Goal: Task Accomplishment & Management: Complete application form

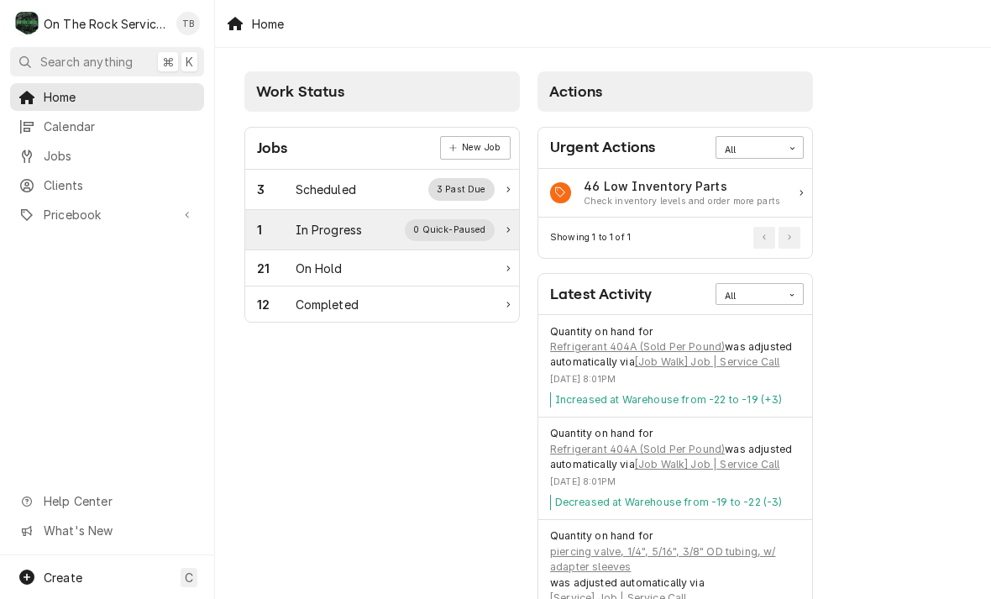
click at [359, 239] on div "1 In Progress 0 Quick-Paused" at bounding box center [376, 230] width 238 height 22
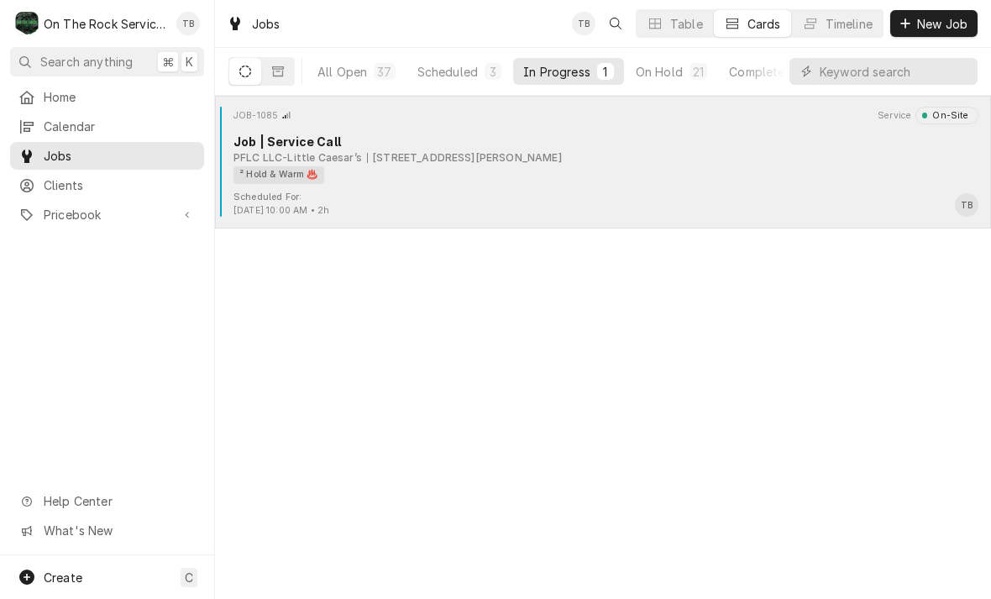
click at [268, 157] on div "PFLC LLC-Little Caesar’s" at bounding box center [297, 157] width 129 height 15
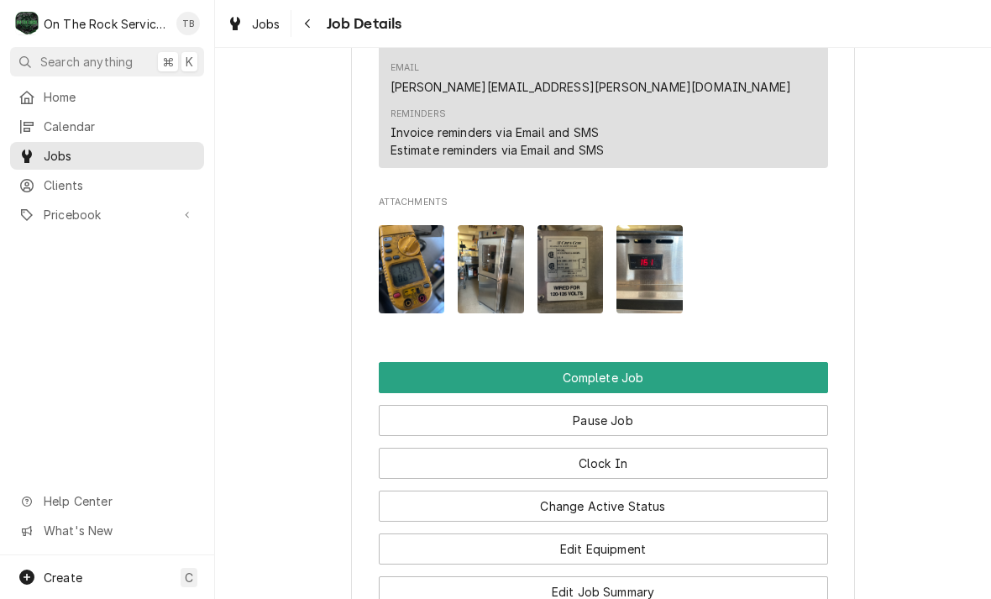
scroll to position [1720, 0]
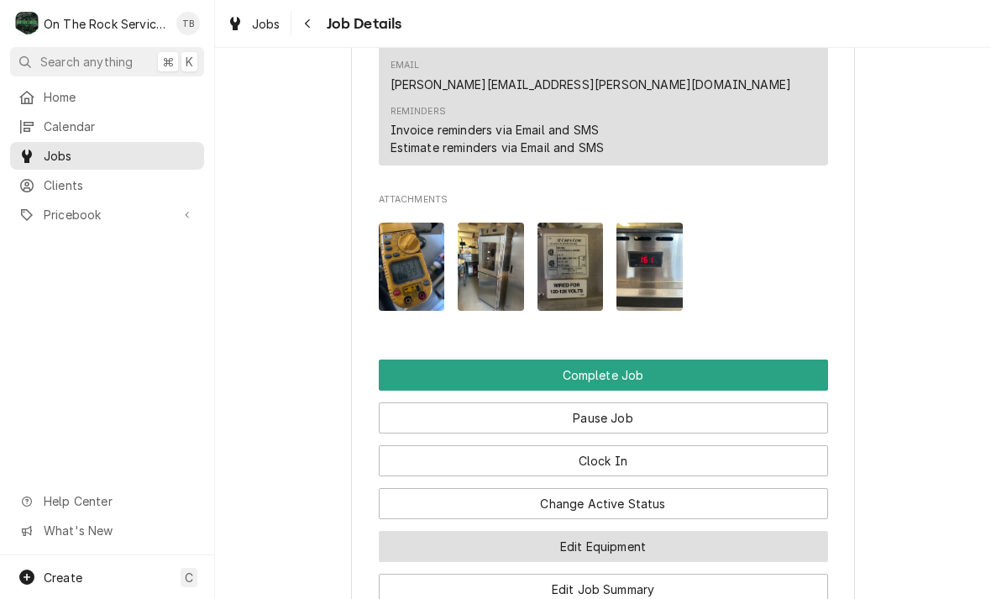
click at [641, 531] on button "Edit Equipment" at bounding box center [603, 546] width 449 height 31
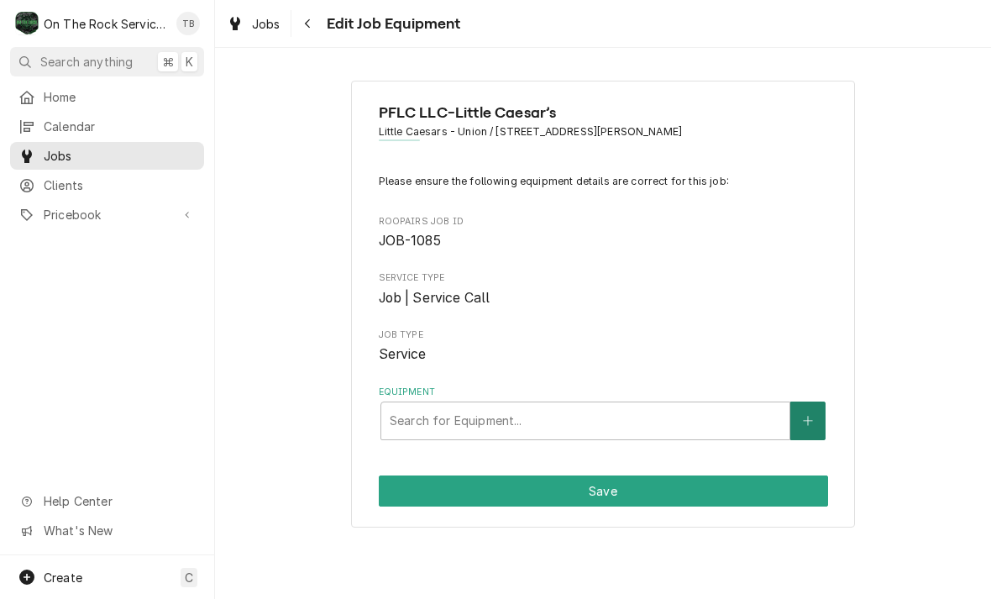
click at [805, 422] on icon "Create New Equipment" at bounding box center [808, 421] width 10 height 12
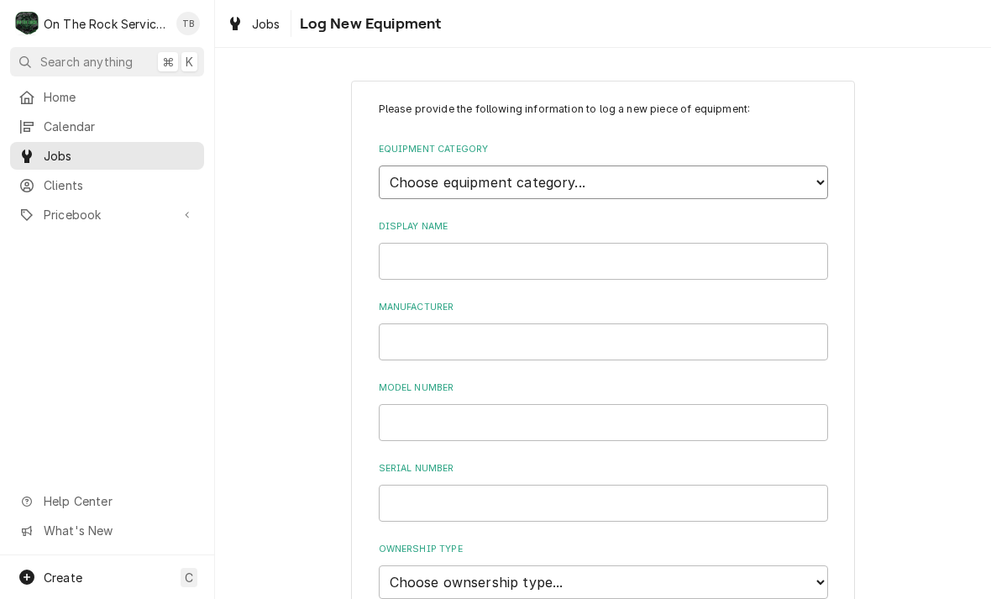
click at [820, 187] on select "Choose equipment category... Cooking Equipment Fryers Ice Machines Ovens and Ra…" at bounding box center [603, 182] width 449 height 34
select select "7"
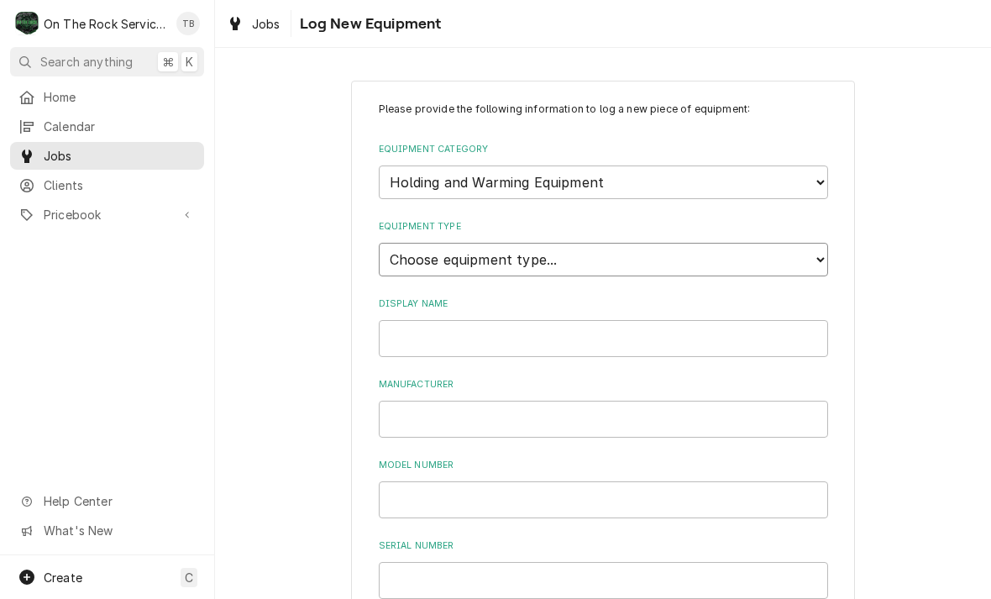
click at [539, 245] on select "Choose equipment type... Bun Warmer Dish and Tray Dispenser Display Cabinet Dra…" at bounding box center [603, 260] width 449 height 34
select select "61"
click at [481, 320] on input "Display Name" at bounding box center [603, 338] width 449 height 37
type input "Hot box 1 left"
click at [449, 402] on input "Manufacturer" at bounding box center [603, 419] width 449 height 37
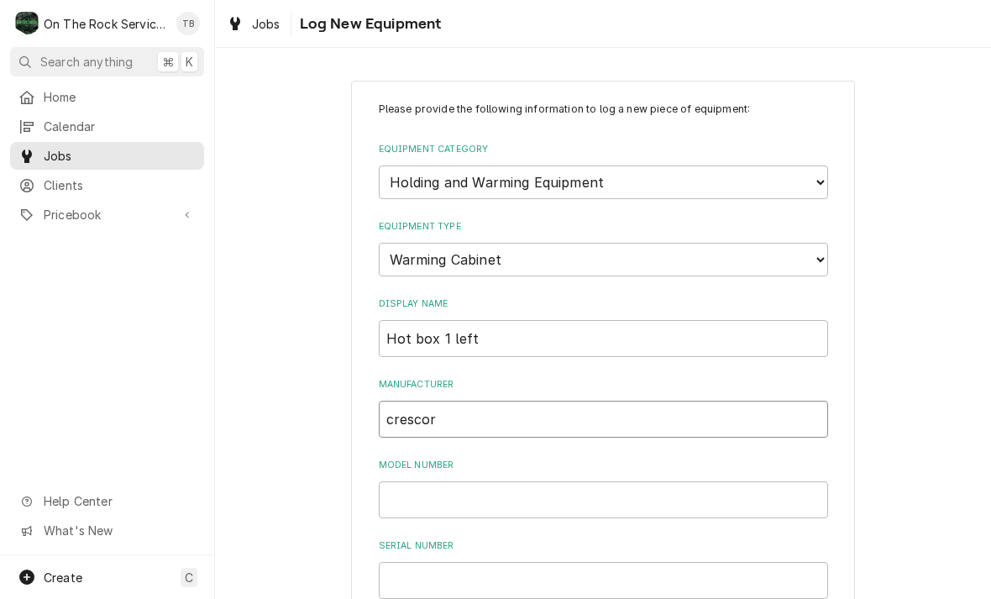
type input "crescor"
click at [472, 481] on input "Model Number" at bounding box center [603, 499] width 449 height 37
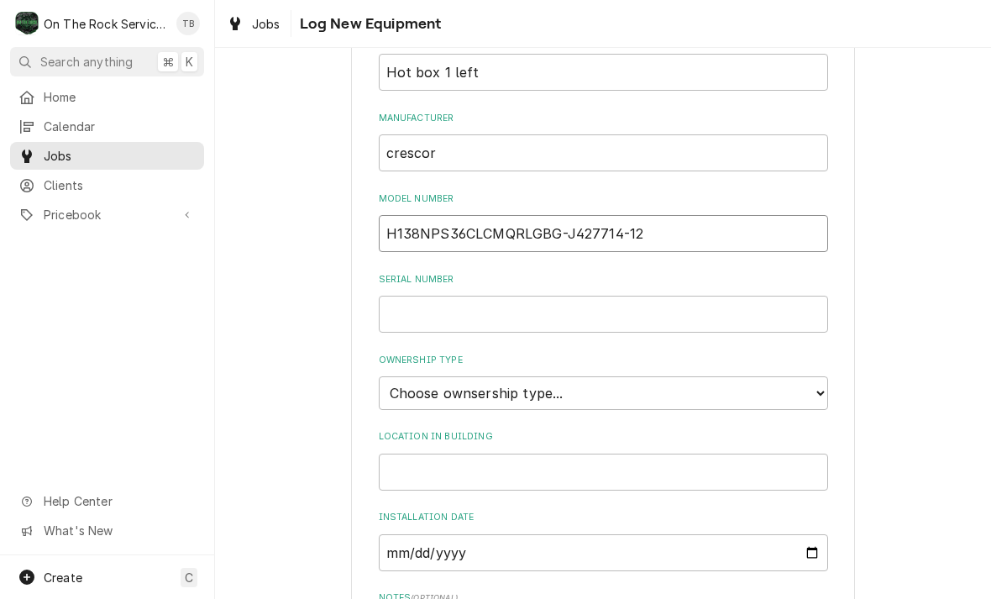
scroll to position [268, 0]
type input "H138NPS36CLCMQRL"
click at [425, 294] on input "Serial Number" at bounding box center [603, 312] width 449 height 37
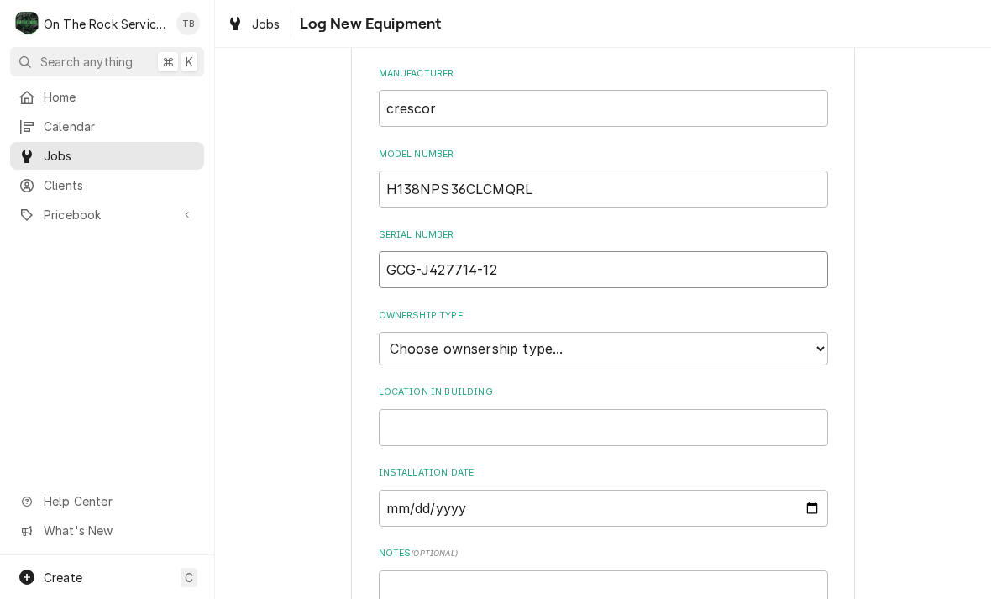
scroll to position [365, 0]
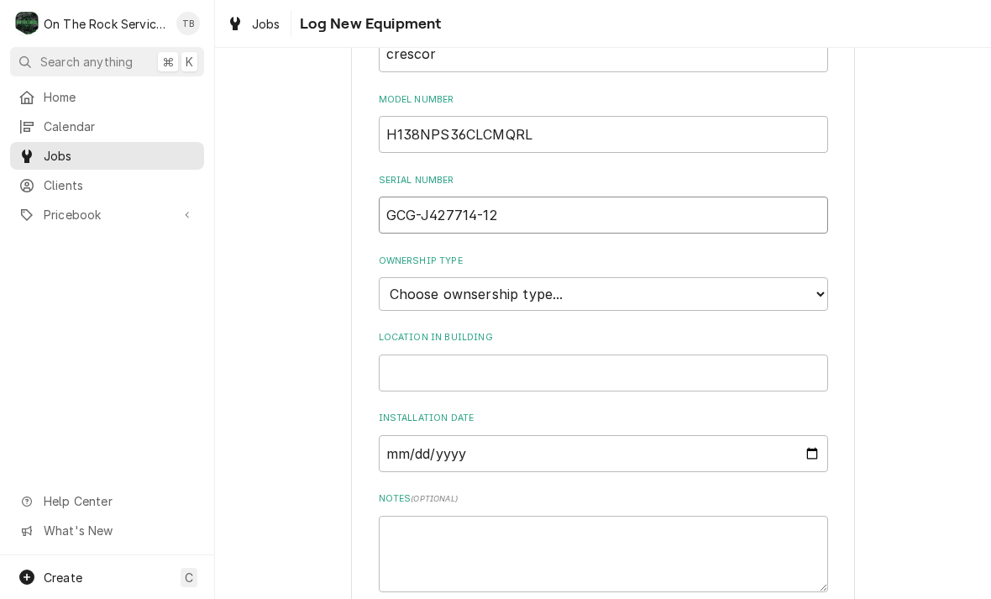
type input "GCG-J427714-12"
click at [825, 277] on select "Choose ownsership type... Unknown Owned Leased Rented" at bounding box center [603, 294] width 449 height 34
select select "1"
click at [433, 354] on input "Location in Building" at bounding box center [603, 372] width 449 height 37
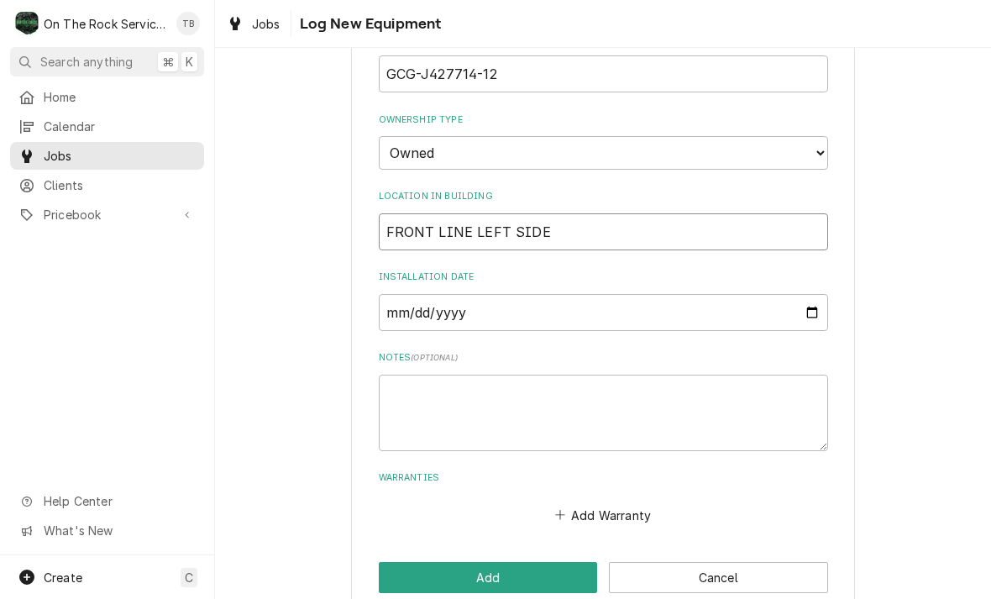
scroll to position [506, 0]
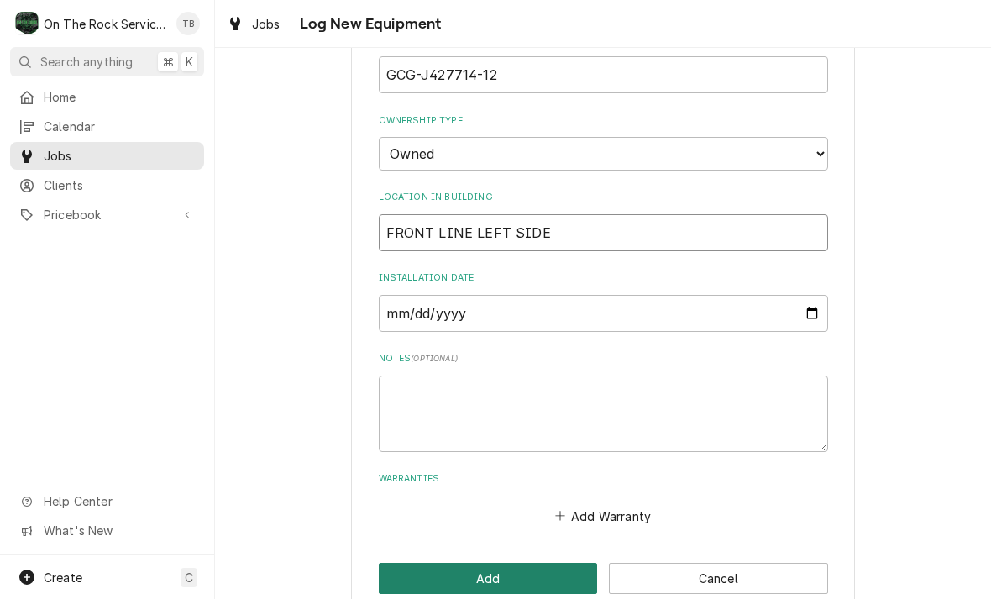
type input "FRONT LINE LEFT SIDE"
click at [485, 563] on button "Add" at bounding box center [488, 578] width 219 height 31
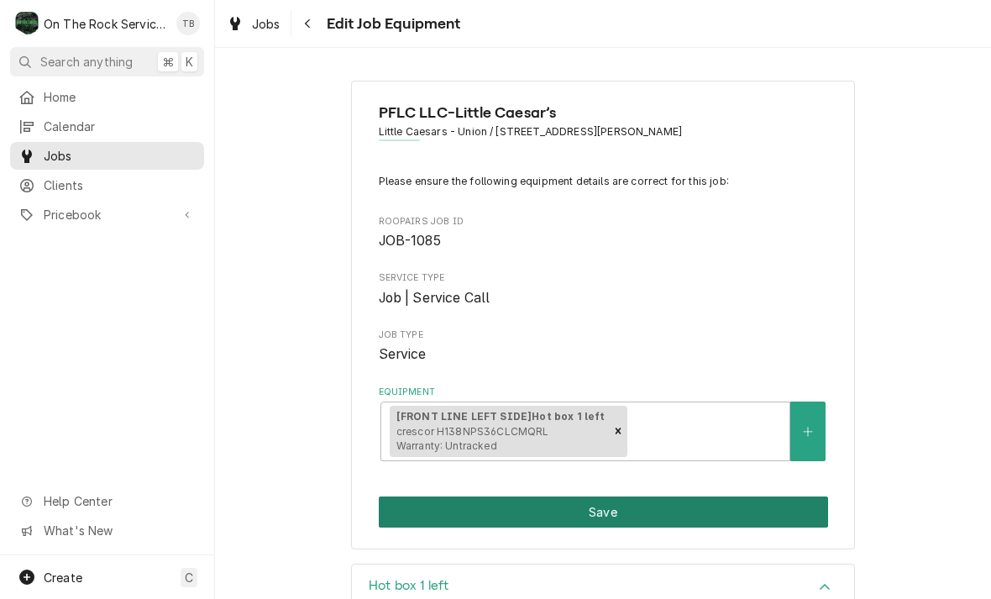
click at [592, 507] on button "Save" at bounding box center [603, 511] width 449 height 31
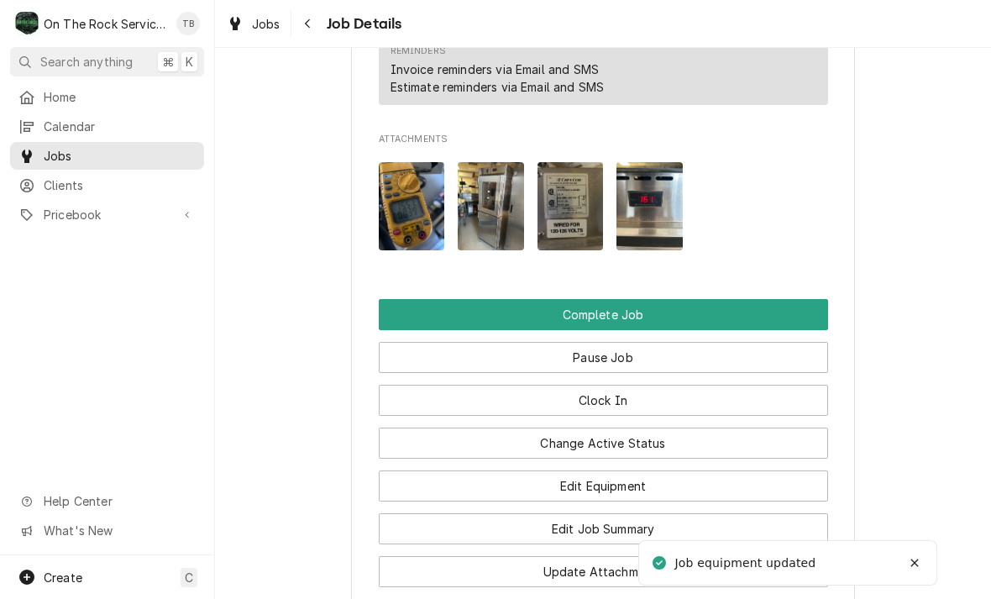
scroll to position [1785, 0]
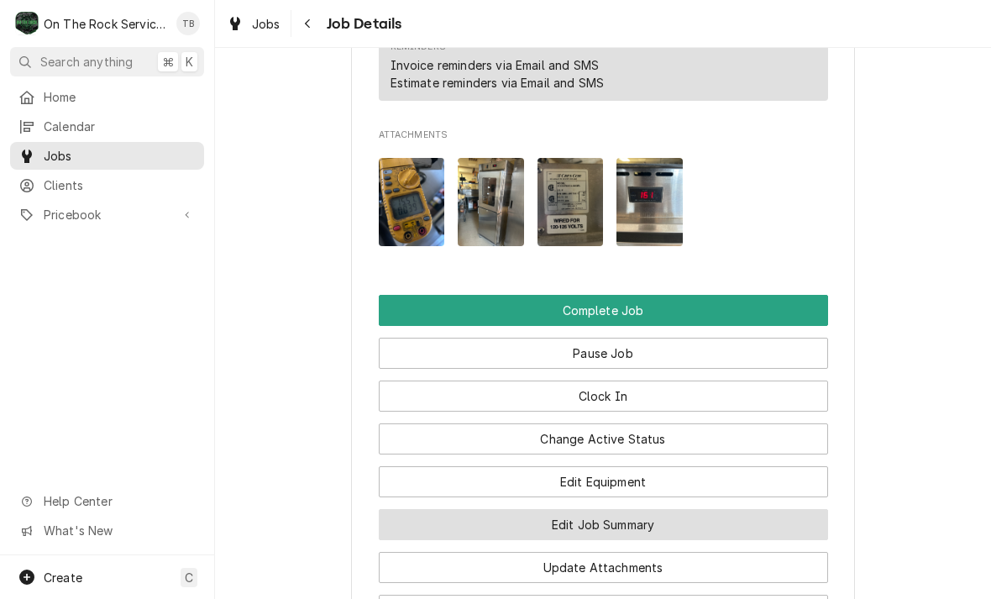
click at [626, 509] on button "Edit Job Summary" at bounding box center [603, 524] width 449 height 31
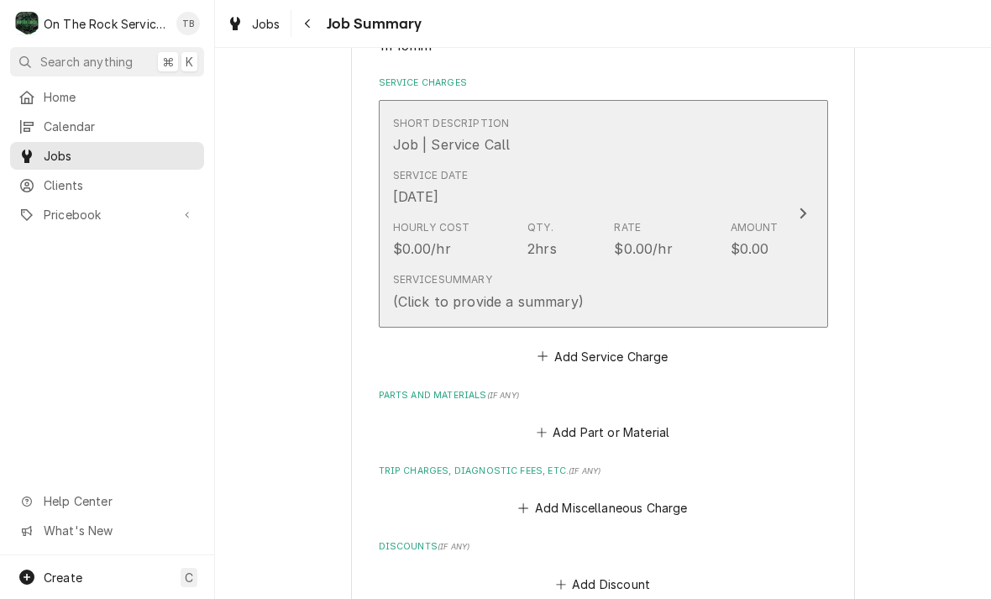
click at [622, 309] on div "Service Summary (Click to provide a summary)" at bounding box center [586, 291] width 386 height 52
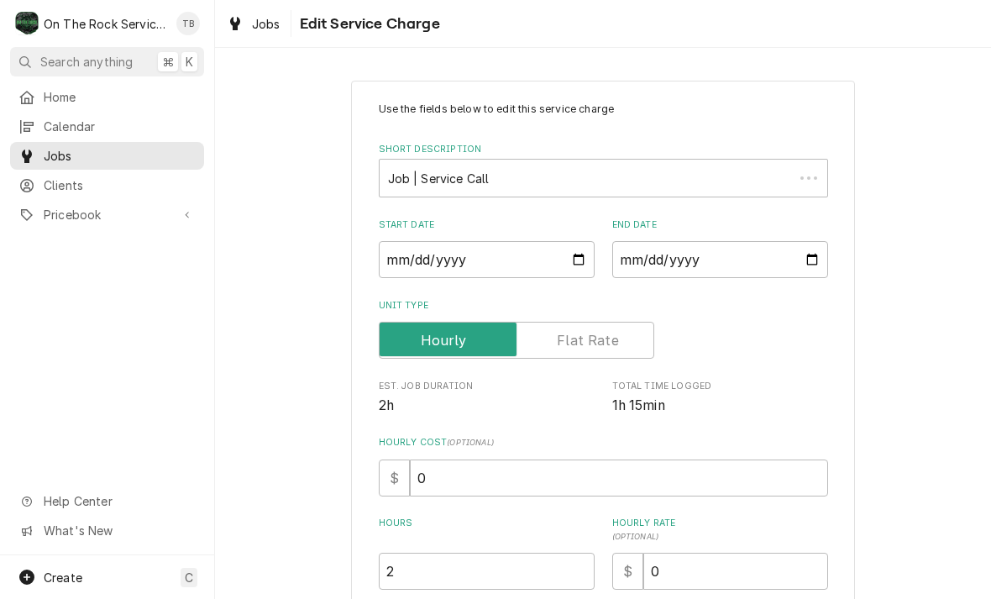
click at [536, 447] on label "Hourly Cost ( optional )" at bounding box center [603, 442] width 449 height 13
click at [536, 459] on input "0" at bounding box center [619, 477] width 418 height 37
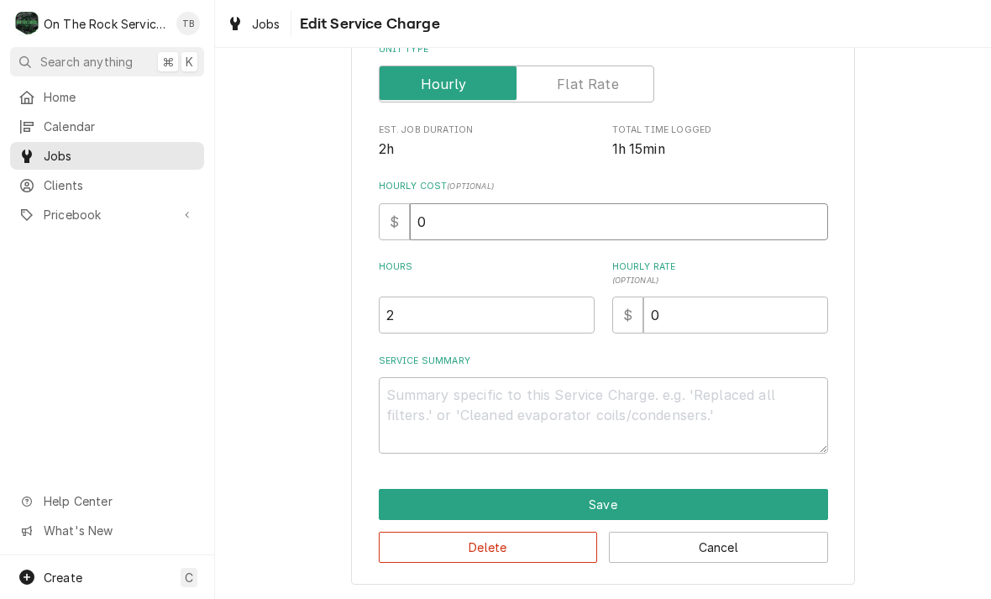
scroll to position [255, 0]
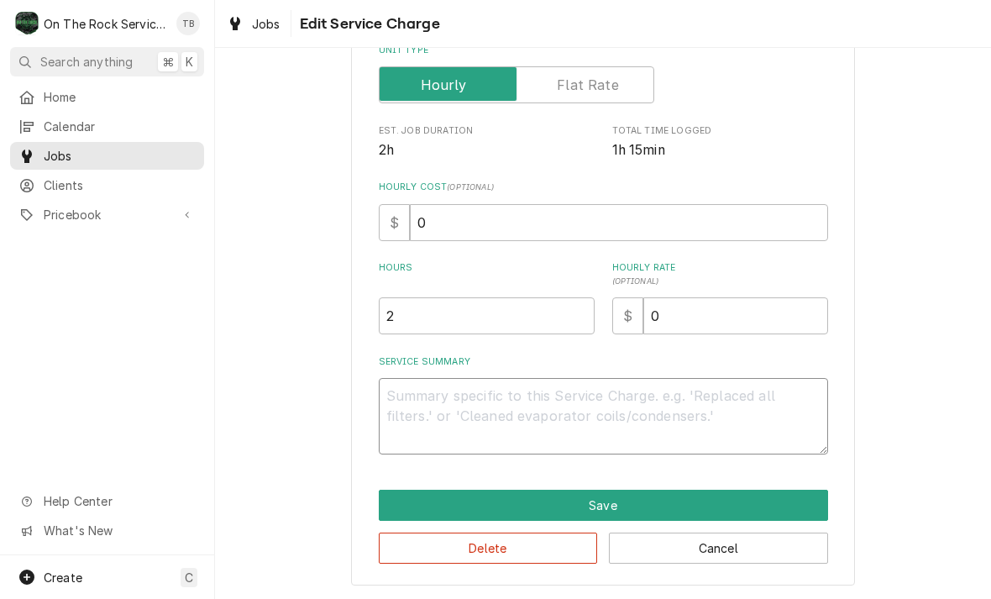
click at [431, 416] on textarea "Service Summary" at bounding box center [603, 416] width 449 height 76
type textarea "x"
type textarea "9"
type textarea "x"
type textarea "9/2"
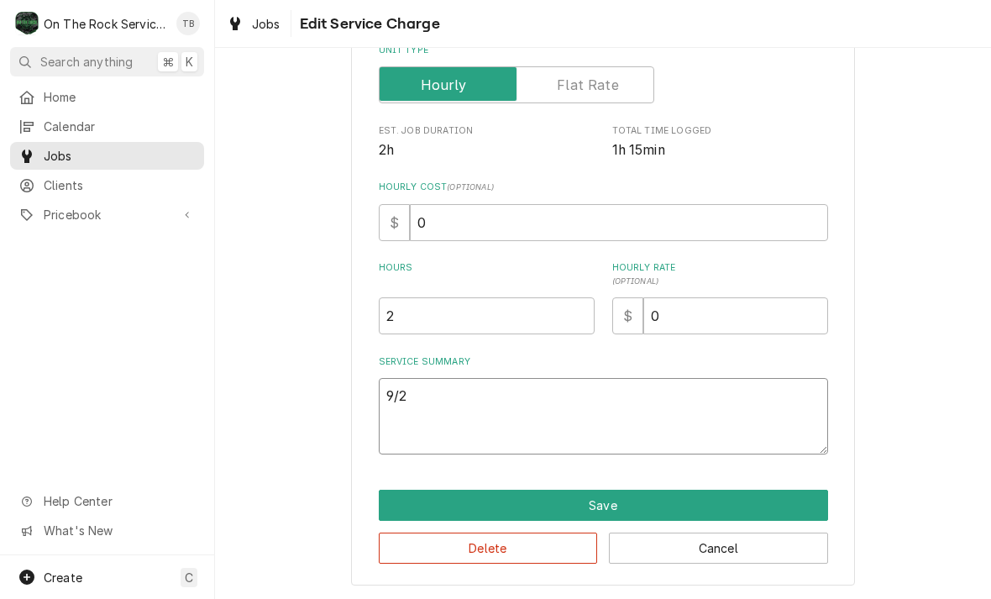
type textarea "x"
type textarea "9/22"
type textarea "x"
type textarea "9/22/"
type textarea "x"
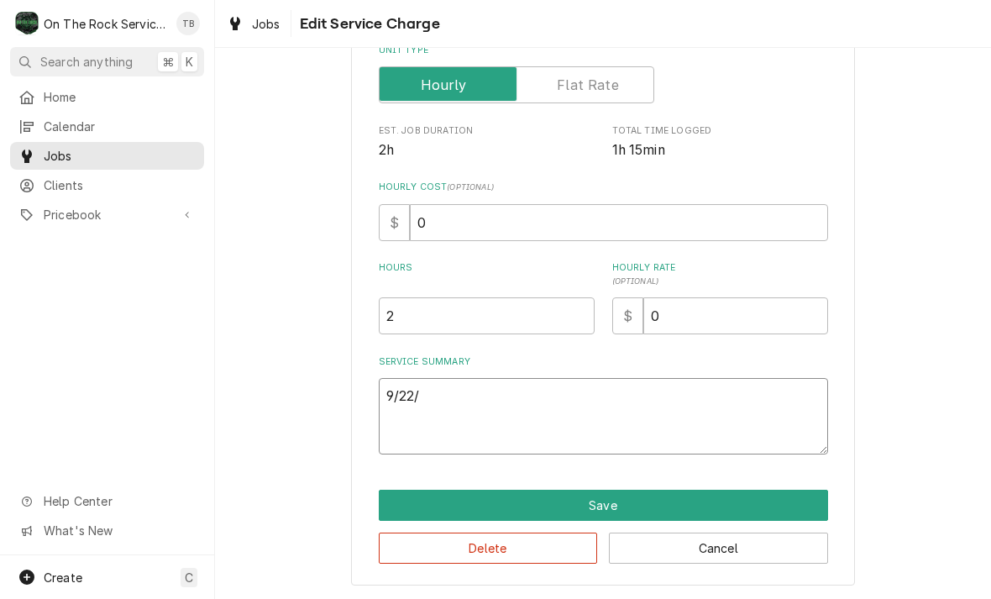
type textarea "9/22/2"
type textarea "x"
type textarea "[DATE]"
type textarea "x"
type textarea "[DATE]"
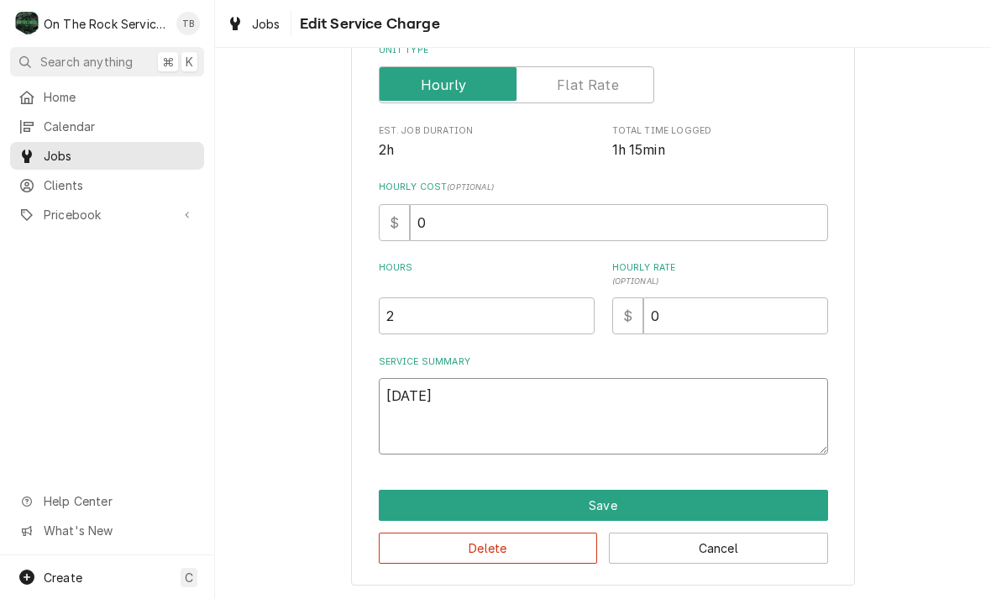
type textarea "x"
type textarea "9/22/25 T"
type textarea "x"
type textarea "9/22/25 TMB"
type textarea "x"
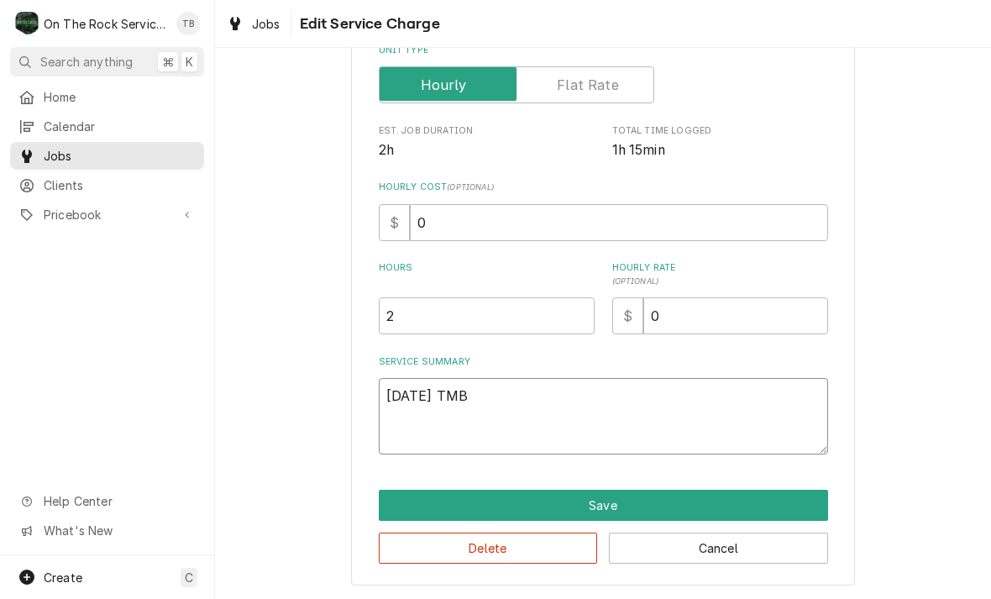
type textarea "9/22/25 TMB"
type textarea "x"
type textarea "9/22/25 TMB P"
type textarea "x"
type textarea "9/22/25 TMB PR"
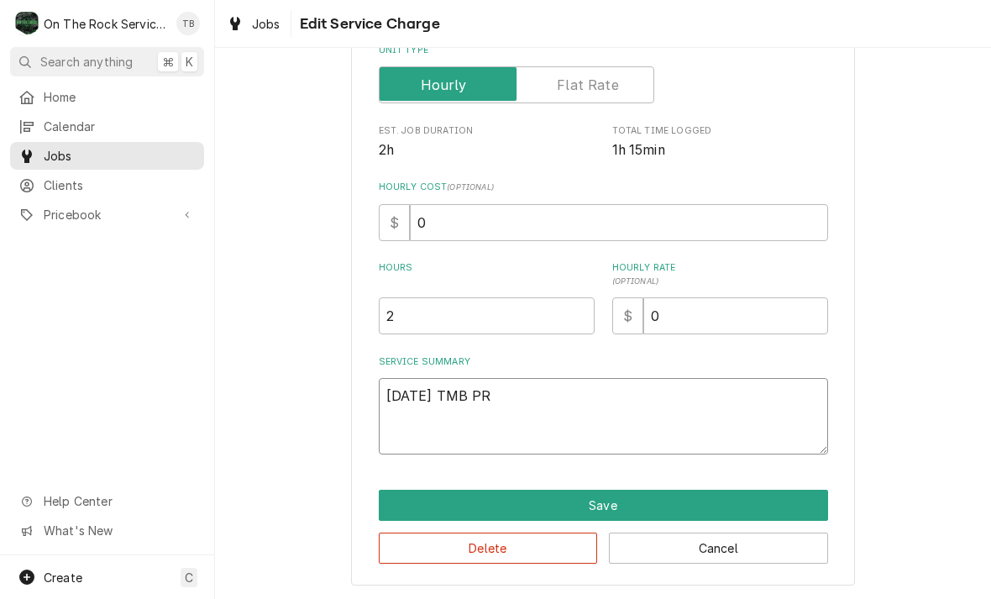
type textarea "x"
type textarea "9/22/25 TMB PRO"
type textarea "x"
type textarea "9/22/25 TMB PROVI"
type textarea "x"
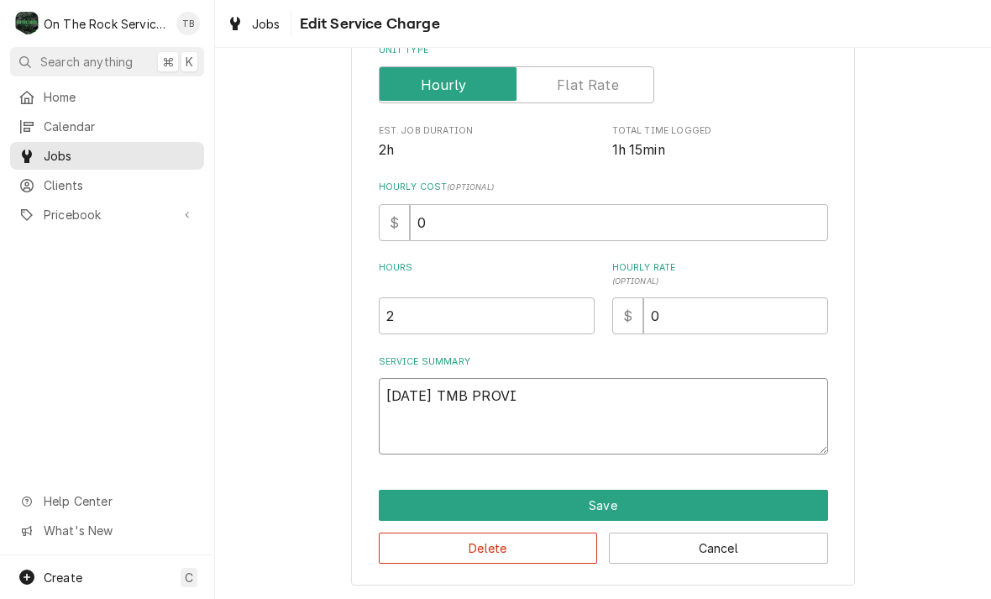
type textarea "9/22/25 TMB PROVID"
type textarea "x"
type textarea "9/22/25 TMB PROVIDE"
type textarea "x"
type textarea "9/22/25 TMB PROVIDE"
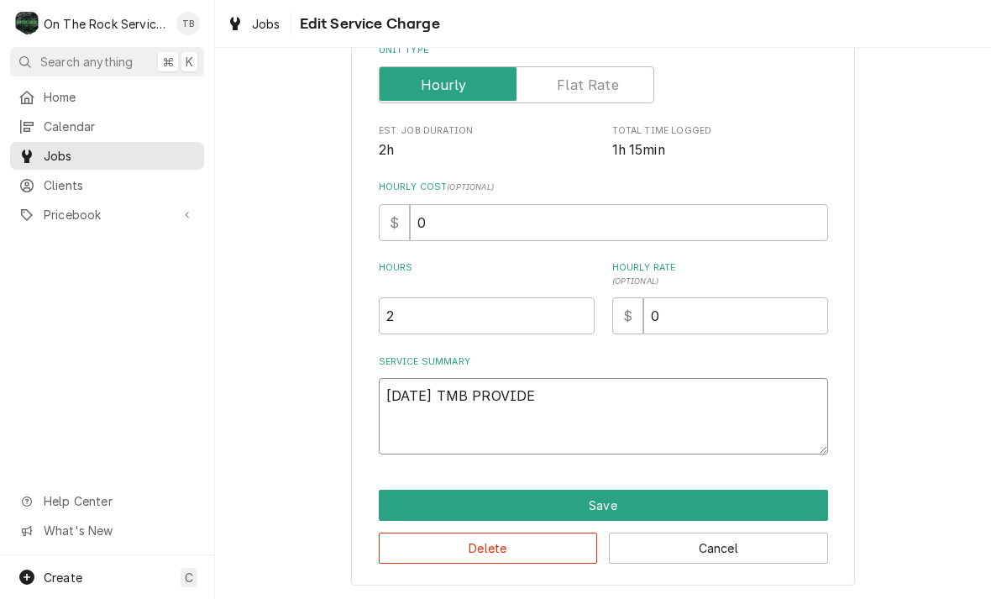
type textarea "x"
type textarea "9/22/25 TMB PROVIDE S"
type textarea "x"
type textarea "9/22/25 TMB PROVIDE SE"
type textarea "x"
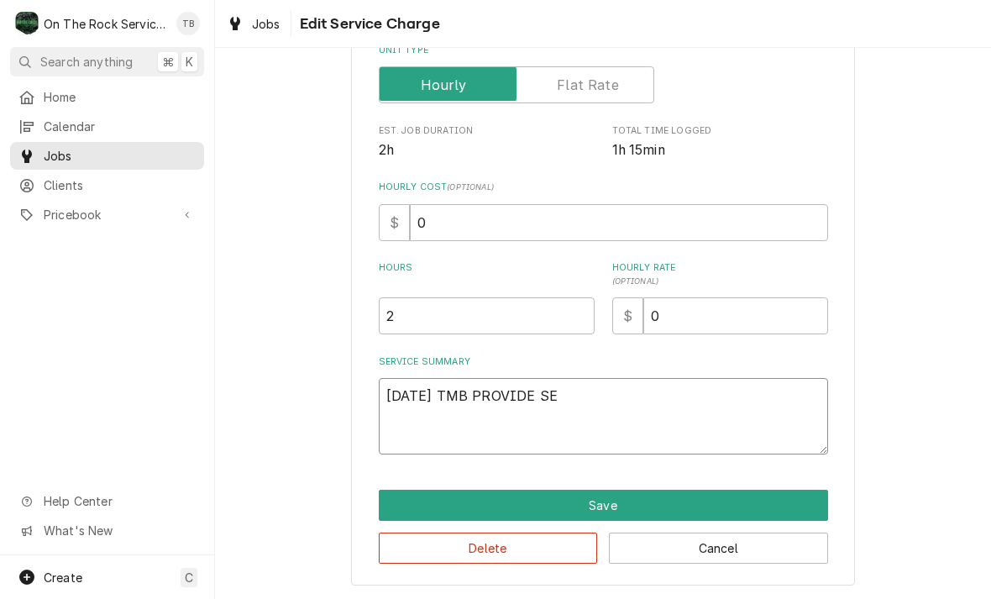
type textarea "9/22/25 TMB PROVIDE SER"
type textarea "x"
type textarea "9/22/25 TMB PROVIDE SERV"
type textarea "x"
type textarea "9/22/25 TMB PROVIDE SERVI"
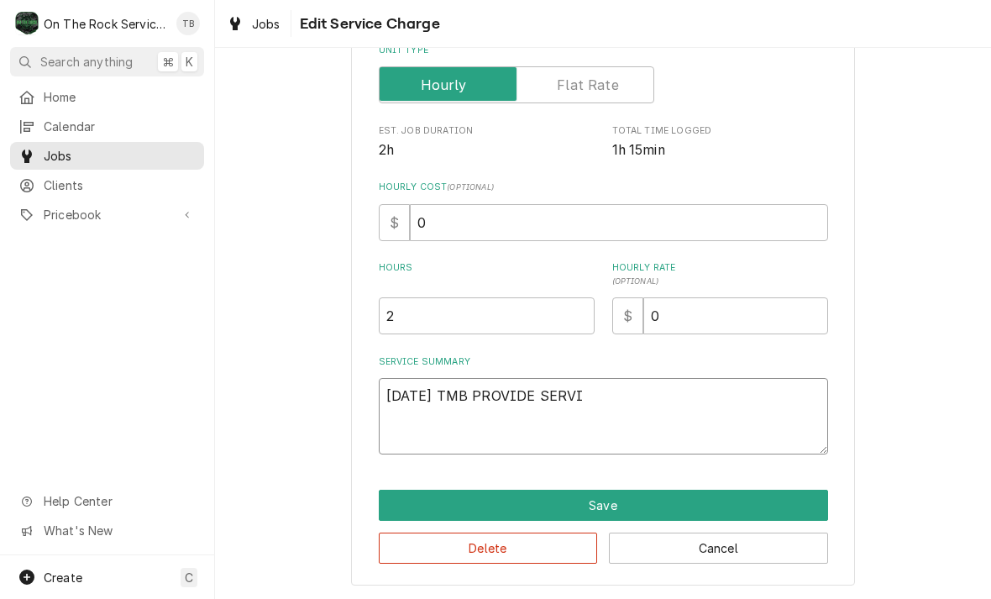
type textarea "x"
type textarea "9/22/25 TMB PROVIDE SERVIE"
type textarea "x"
type textarea "9/22/25 TMB PROVIDE SERVIE"
type textarea "x"
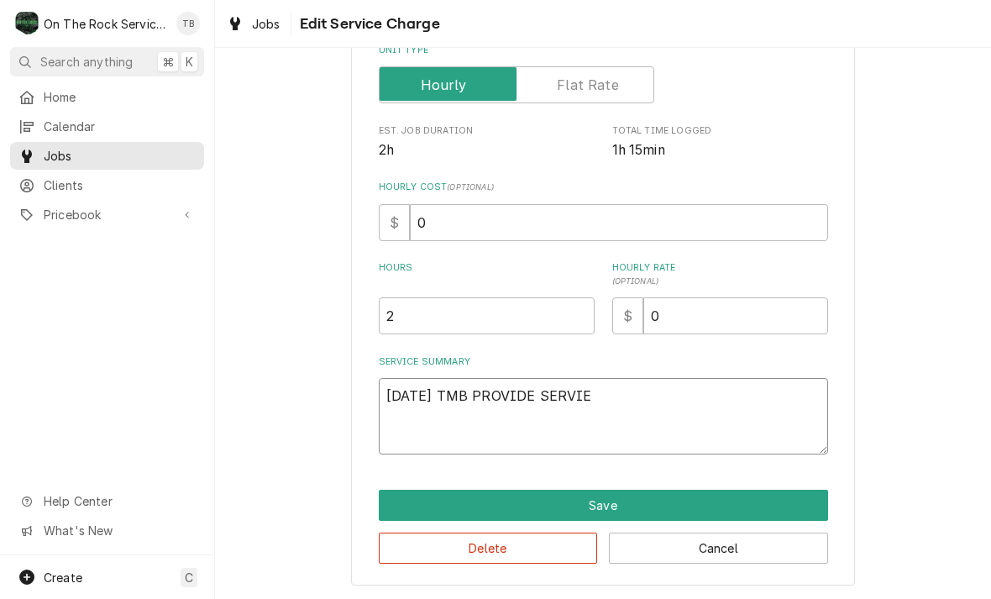
type textarea "9/22/25 TMB PROVIDE SERVIE P"
type textarea "x"
type textarea "9/22/25 TMB PROVIDE SERVIE PA"
type textarea "x"
type textarea "9/22/25 TMB PROVIDE SERVIE P"
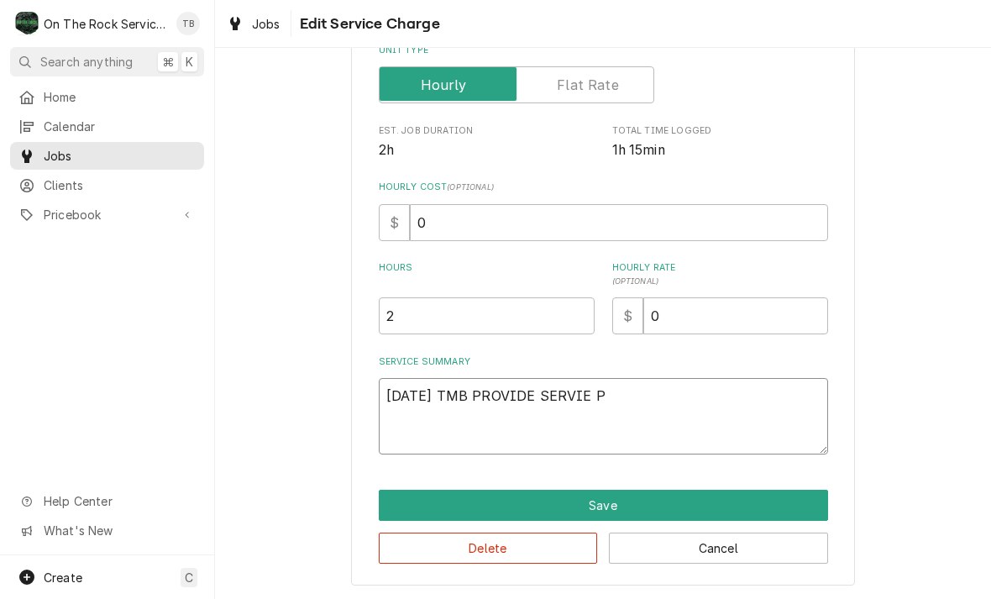
type textarea "x"
type textarea "9/22/25 TMB PROVIDE SERVIE"
type textarea "x"
type textarea "9/22/25 TMB PROVIDE SERVIE"
type textarea "x"
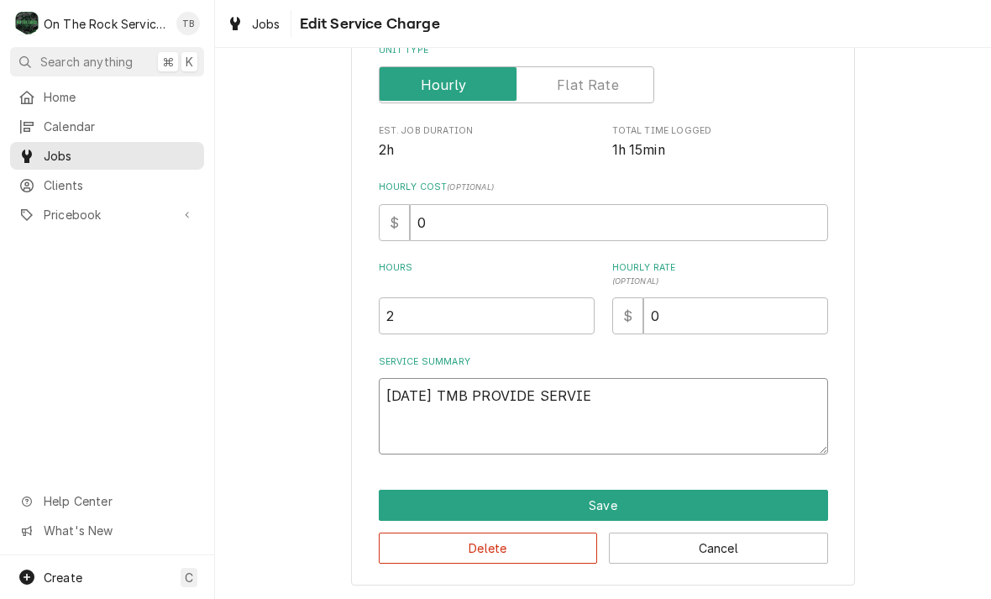
type textarea "9/22/25 TMB PROVIDE SERVI"
type textarea "x"
type textarea "9/22/25 TMB PROVIDE SERVIC"
type textarea "x"
type textarea "9/22/25 TMB PROVIDE SERVICE"
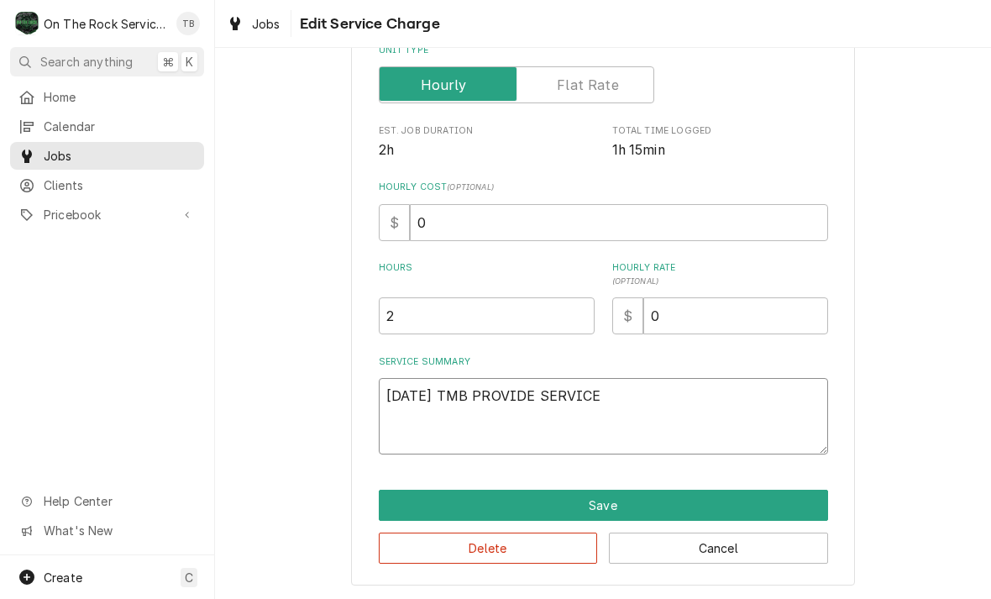
type textarea "x"
type textarea "9/22/25 TMB PROVIDE SERVICE"
type textarea "x"
type textarea "9/22/25 TMB PROVIDE SERVICE P"
type textarea "x"
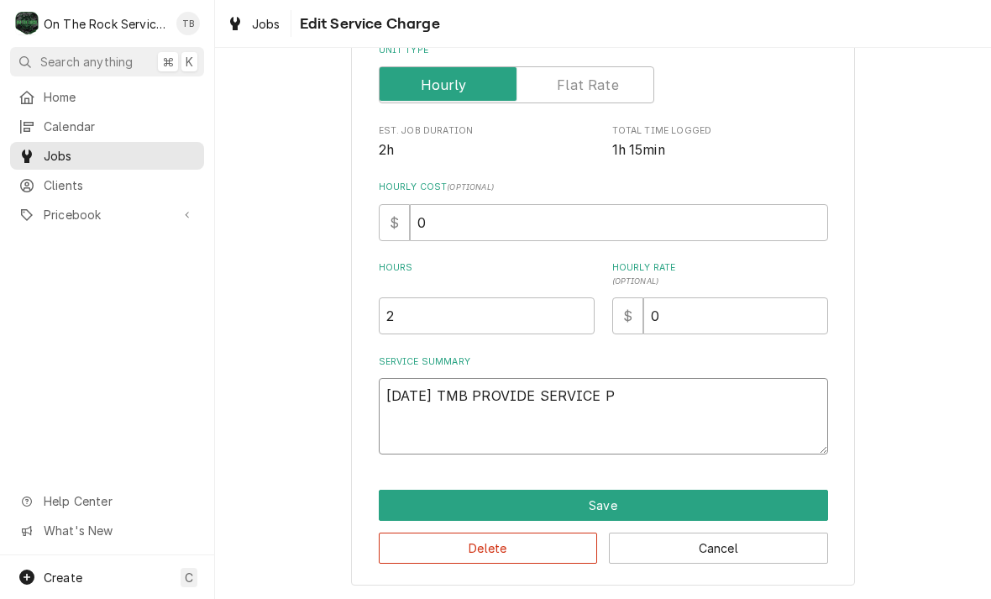
type textarea "9/22/25 TMB PROVIDE SERVICE PA"
type textarea "x"
type textarea "9/22/25 TMB PROVIDE SERVICE PART"
type textarea "x"
type textarea "9/22/25 TMB PROVIDE SERVICE PARTS"
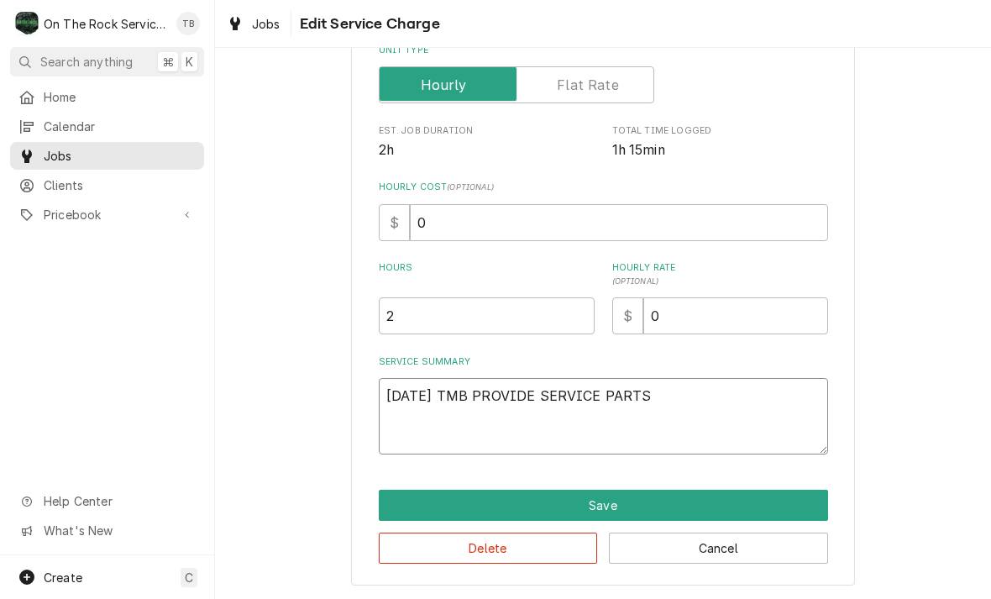
type textarea "x"
type textarea "9/22/25 TMB PROVIDE SERVICE PARTS"
type textarea "x"
type textarea "9/22/25 TMB PROVIDE SERVICE PARTS A"
type textarea "x"
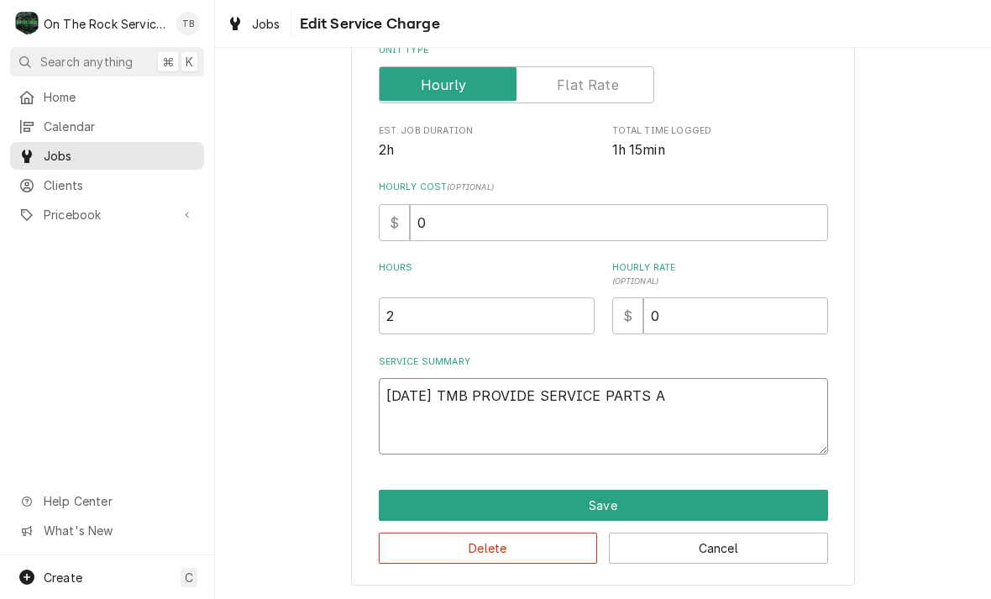
type textarea "9/22/25 TMB PROVIDE SERVICE PARTS AN"
type textarea "x"
type textarea "9/22/25 TMB PROVIDE SERVICE PARTS AND"
type textarea "x"
type textarea "9/22/25 TMB PROVIDE SERVICE PARTS AND"
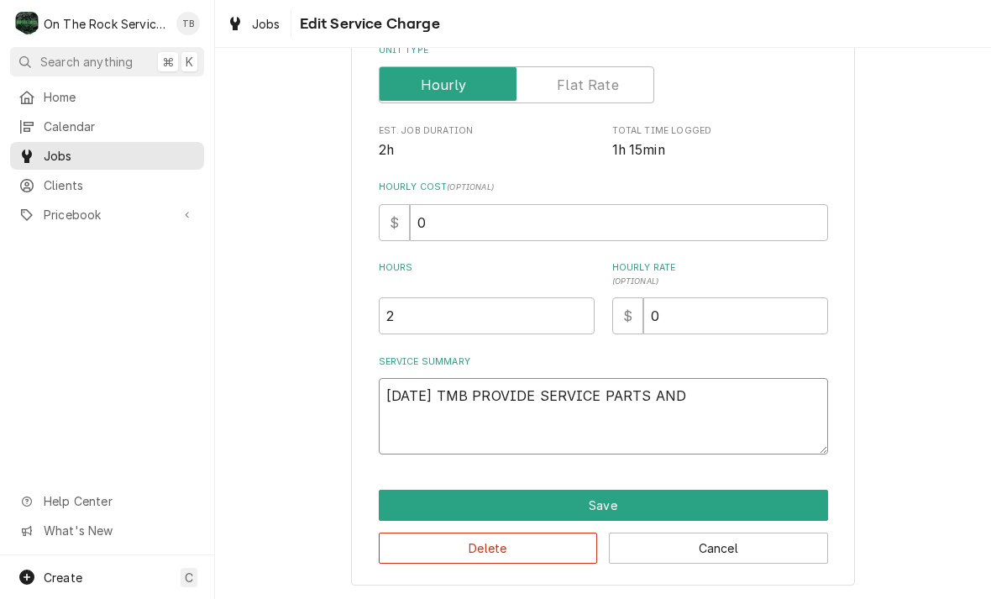
type textarea "x"
type textarea "9/22/25 TMB PROVIDE SERVICE PARTS AND LA"
type textarea "x"
type textarea "9/22/25 TMB PROVIDE SERVICE PARTS AND LAB"
type textarea "x"
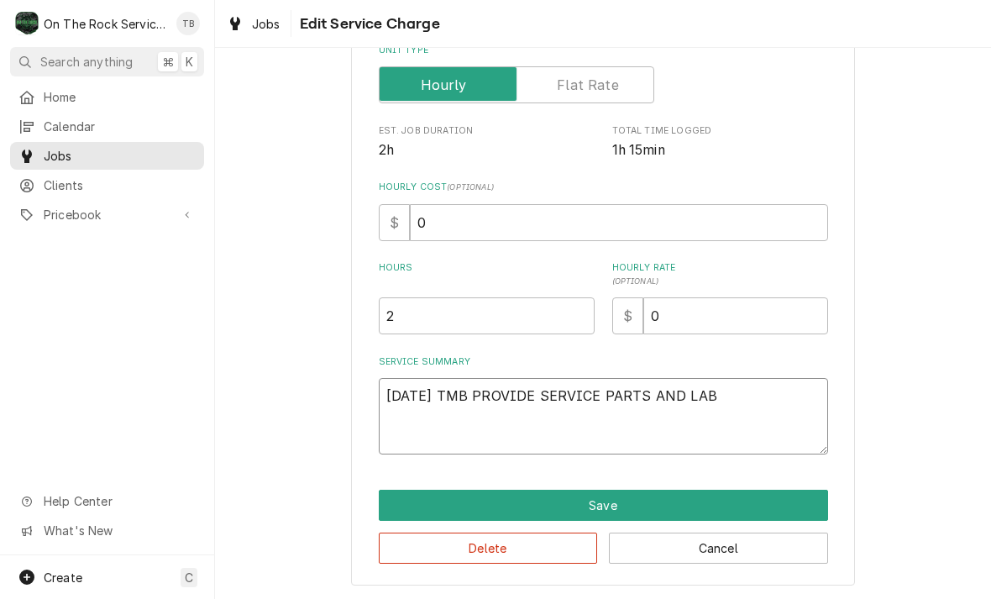
type textarea "9/22/25 TMB PROVIDE SERVICE PARTS AND LABO"
type textarea "x"
type textarea "9/22/25 TMB PROVIDE SERVICE PARTS AND LABOR"
type textarea "x"
type textarea "9/22/25 TMB PROVIDE SERVICE PARTS AND LABOR"
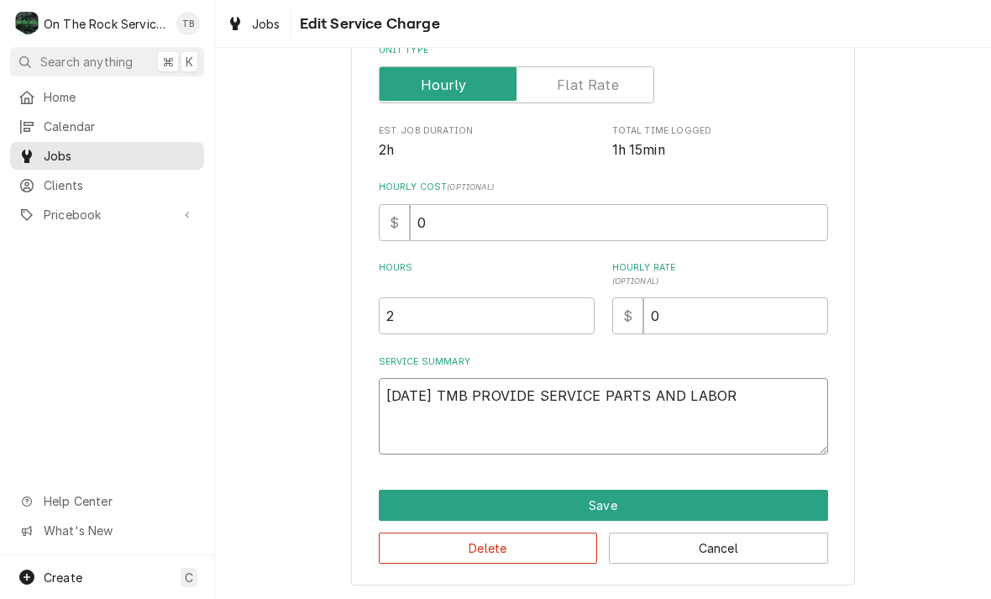
type textarea "x"
type textarea "9/22/25 TMB PROVIDE SERVICE PARTS AND LABOR T"
type textarea "x"
type textarea "9/22/25 TMB PROVIDE SERVICE PARTS AND LABOR TO"
type textarea "x"
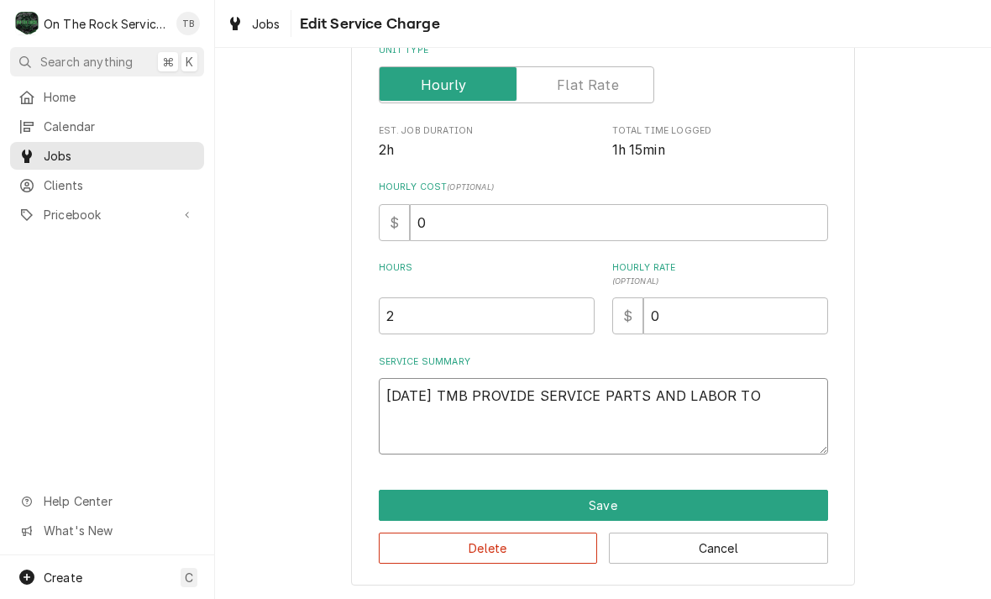
type textarea "9/22/25 TMB PROVIDE SERVICE PARTS AND LABOR TO"
type textarea "x"
type textarea "9/22/25 TMB PROVIDE SERVICE PARTS AND LABOR TO D"
type textarea "x"
type textarea "9/22/25 TMB PROVIDE SERVICE PARTS AND LABOR TO DE"
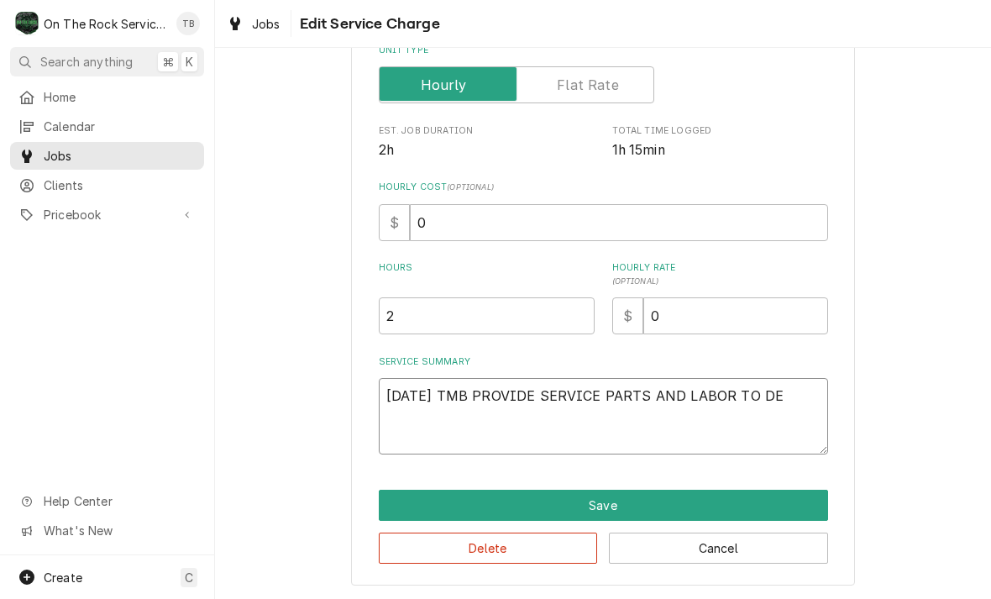
type textarea "x"
type textarea "9/22/25 TMB PROVIDE SERVICE PARTS AND LABOR TO DET"
type textarea "x"
type textarea "9/22/25 TMB PROVIDE SERVICE PARTS AND LABOR TO DETE"
type textarea "x"
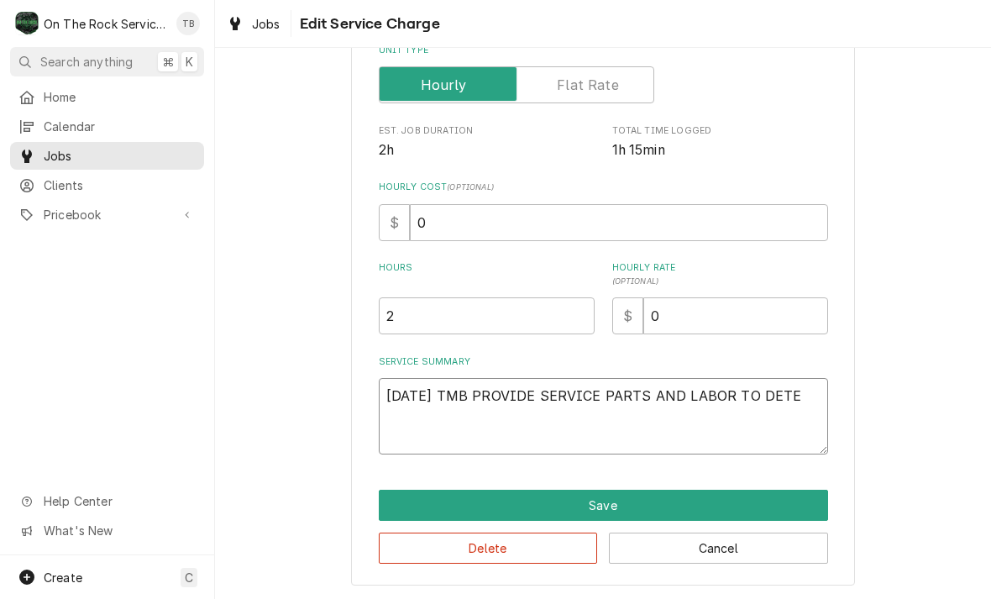
type textarea "9/22/25 TMB PROVIDE SERVICE PARTS AND LABOR TO DETER"
type textarea "x"
type textarea "9/22/25 TMB PROVIDE SERVICE PARTS AND LABOR TO DETERM"
type textarea "x"
type textarea "9/22/25 TMB PROVIDE SERVICE PARTS AND LABOR TO DETERMI"
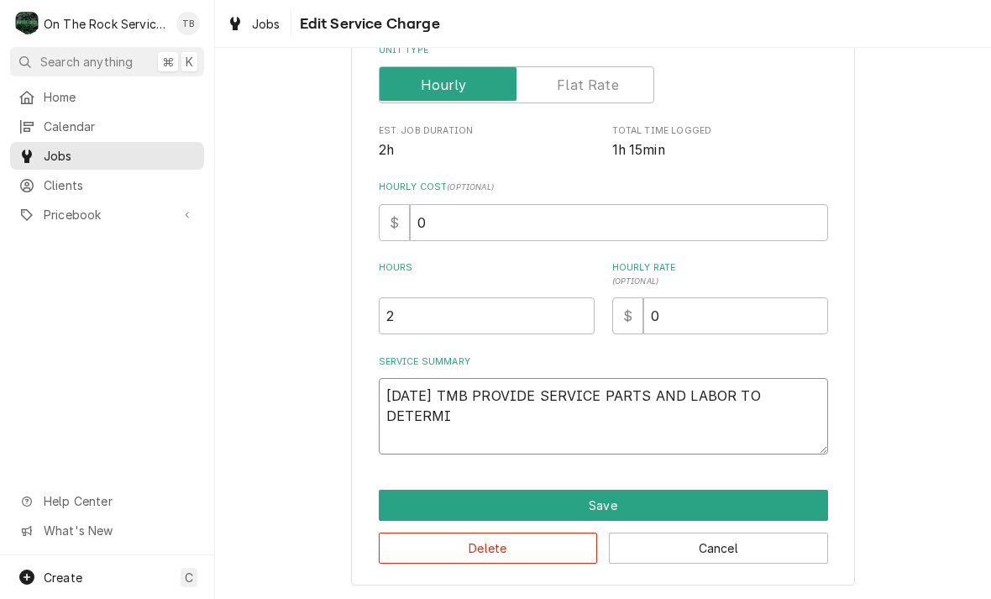
type textarea "x"
type textarea "9/22/25 TMB PROVIDE SERVICE PARTS AND LABOR TO DETERMIN"
type textarea "x"
type textarea "9/22/25 TMB PROVIDE SERVICE PARTS AND LABOR TO DETERMINE"
type textarea "x"
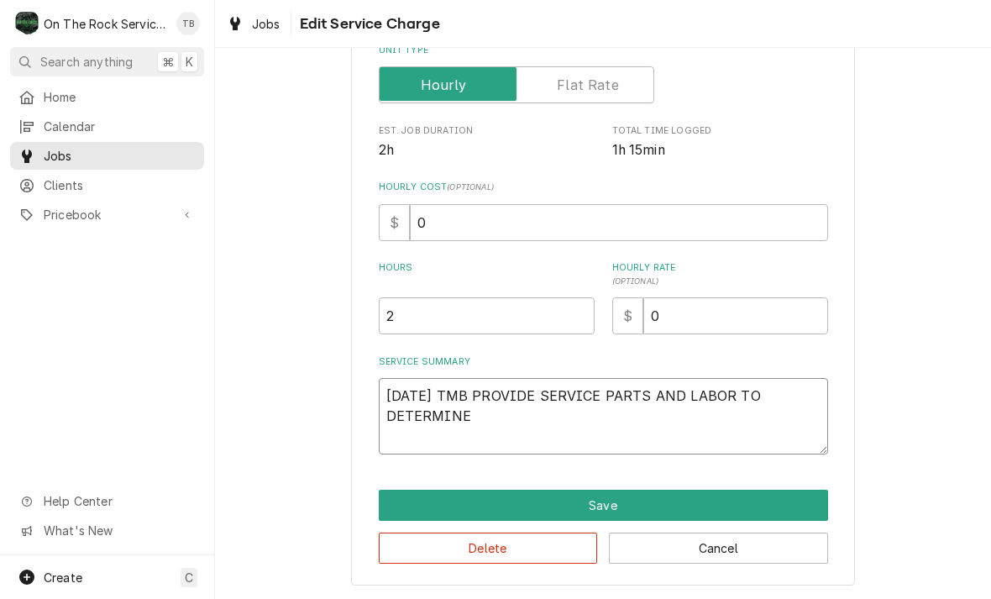
type textarea "9/22/25 TMB PROVIDE SERVICE PARTS AND LABOR TO DETERMINE"
type textarea "x"
type textarea "9/22/25 TMB PROVIDE SERVICE PARTS AND LABOR TO DETERMINE T"
type textarea "x"
type textarea "9/22/25 TMB PROVIDE SERVICE PARTS AND LABOR TO DETERMINE TH"
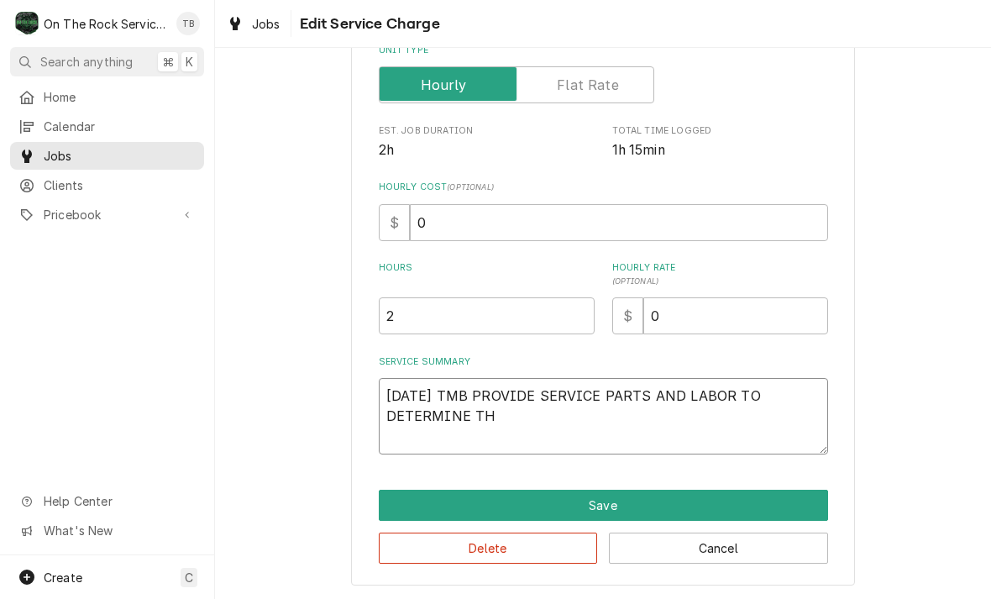
type textarea "x"
type textarea "9/22/25 TMB PROVIDE SERVICE PARTS AND LABOR TO DETERMINE THA"
type textarea "x"
type textarea "9/22/25 TMB PROVIDE SERVICE PARTS AND LABOR TO DETERMINE THAT"
type textarea "x"
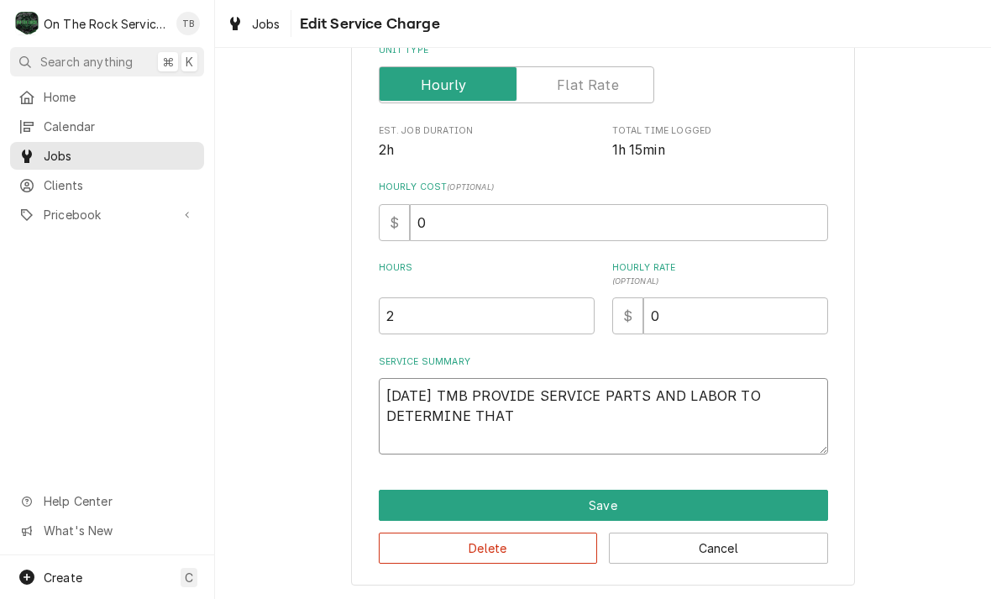
type textarea "9/22/25 TMB PROVIDE SERVICE PARTS AND LABOR TO DETERMINE THAT"
type textarea "x"
type textarea "9/22/25 TMB PROVIDE SERVICE PARTS AND LABOR TO DETERMINE THAT O"
type textarea "x"
type textarea "9/22/25 TMB PROVIDE SERVICE PARTS AND LABOR TO DETERMINE THAT ON"
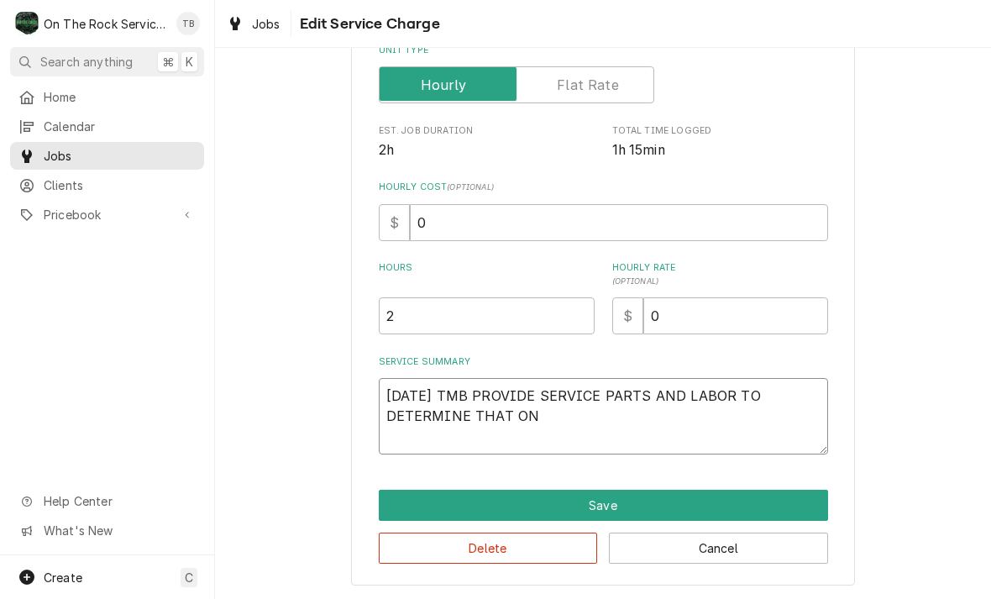
type textarea "x"
type textarea "9/22/25 TMB PROVIDE SERVICE PARTS AND LABOR TO DETERMINE THAT ON"
type textarea "x"
type textarea "9/22/25 TMB PROVIDE SERVICE PARTS AND LABOR TO DETERMINE THAT ON P"
type textarea "x"
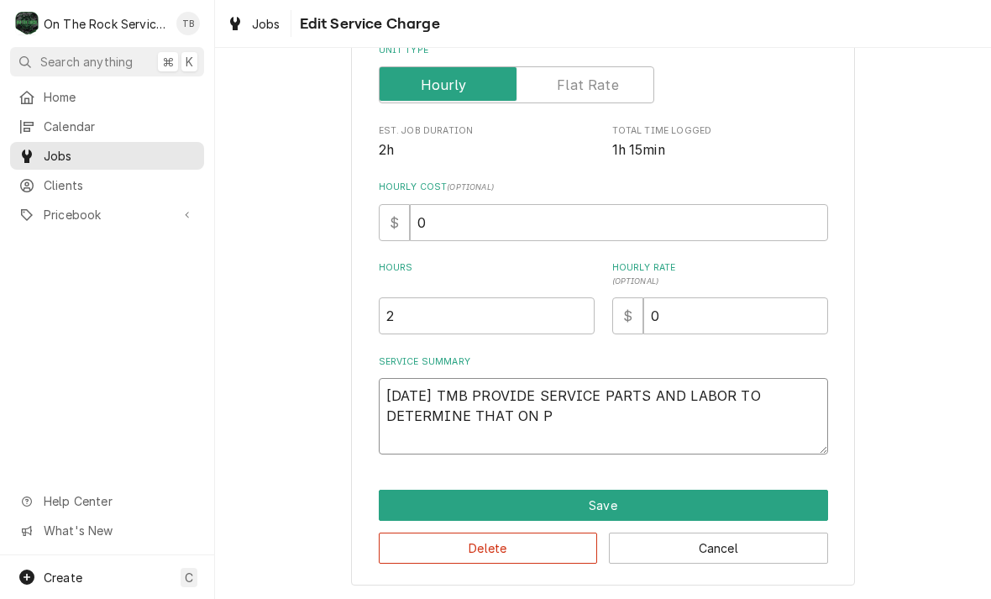
type textarea "9/22/25 TMB PROVIDE SERVICE PARTS AND LABOR TO DETERMINE THAT ON PI"
type textarea "x"
type textarea "9/22/25 TMB PROVIDE SERVICE PARTS AND LABOR TO DETERMINE THAT ON PIZ"
type textarea "x"
type textarea "9/22/25 TMB PROVIDE SERVICE PARTS AND LABOR TO DETERMINE THAT ON PIZZ"
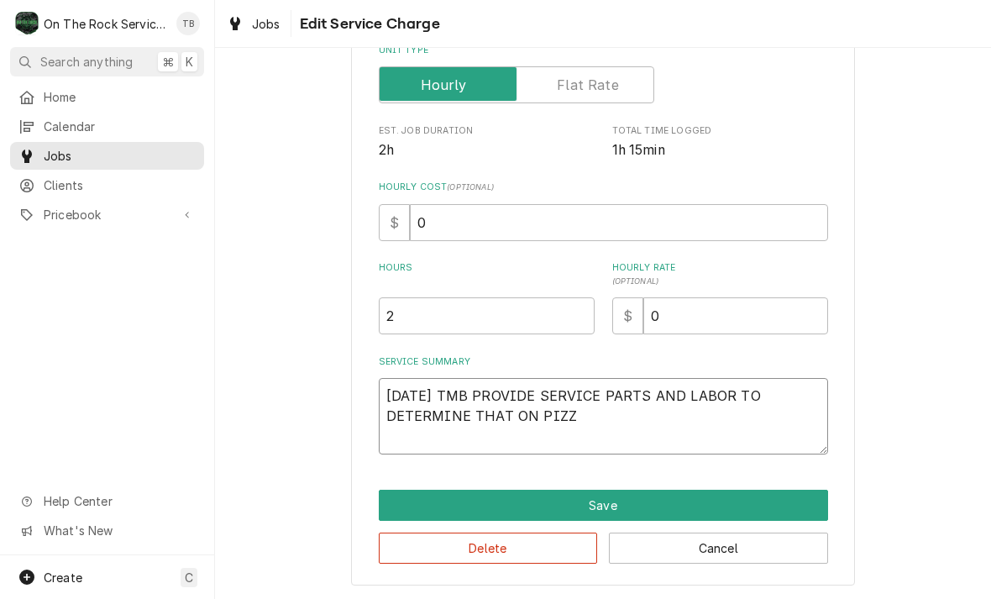
type textarea "x"
type textarea "9/22/25 TMB PROVIDE SERVICE PARTS AND LABOR TO DETERMINE THAT ON PIZZA"
type textarea "x"
type textarea "9/22/25 TMB PROVIDE SERVICE PARTS AND LABOR TO DETERMINE THAT ON PIZZA"
type textarea "x"
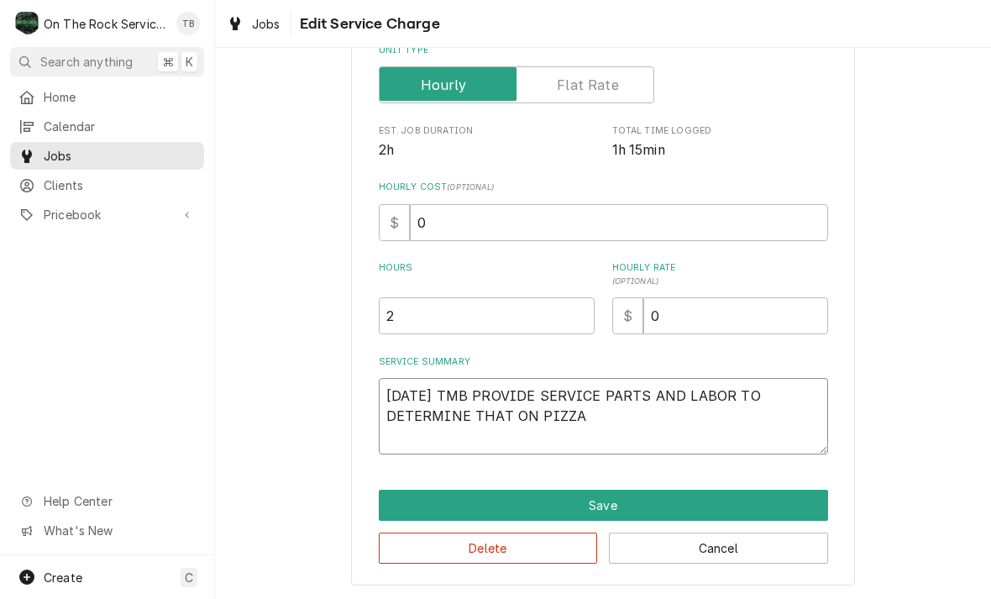
type textarea "9/22/25 TMB PROVIDE SERVICE PARTS AND LABOR TO DETERMINE THAT ON PIZZA H"
type textarea "x"
type textarea "9/22/25 TMB PROVIDE SERVICE PARTS AND LABOR TO DETERMINE THAT ON PIZZA HO"
type textarea "x"
type textarea "9/22/25 TMB PROVIDE SERVICE PARTS AND LABOR TO DETERMINE THAT ON PIZZA HOT"
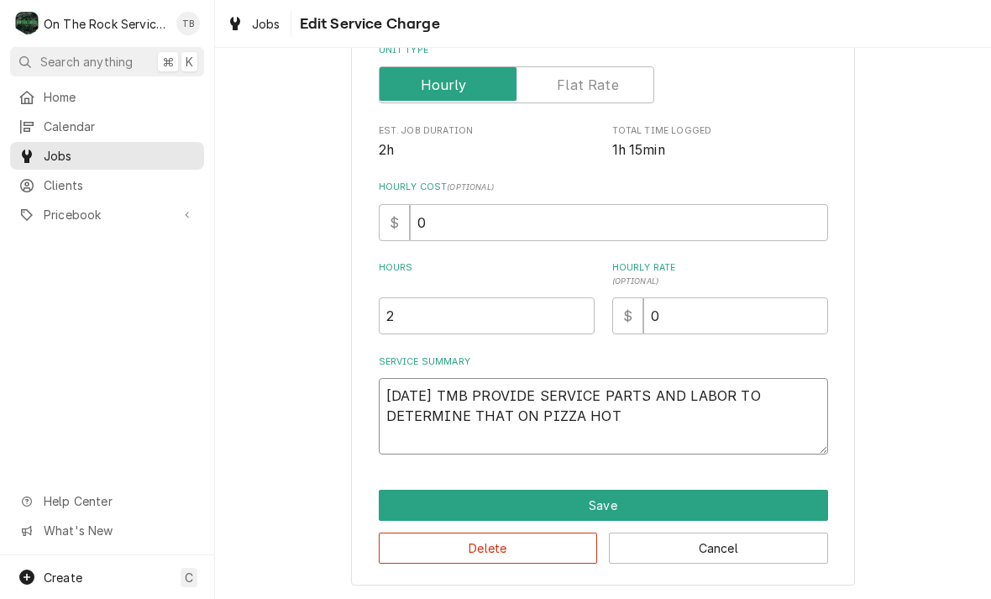
type textarea "x"
type textarea "9/22/25 TMB PROVIDE SERVICE PARTS AND LABOR TO DETERMINE THAT ON PIZZA HOT"
type textarea "x"
type textarea "9/22/25 TMB PROVIDE SERVICE PARTS AND LABOR TO DETERMINE THAT ON PIZZA HOT B"
type textarea "x"
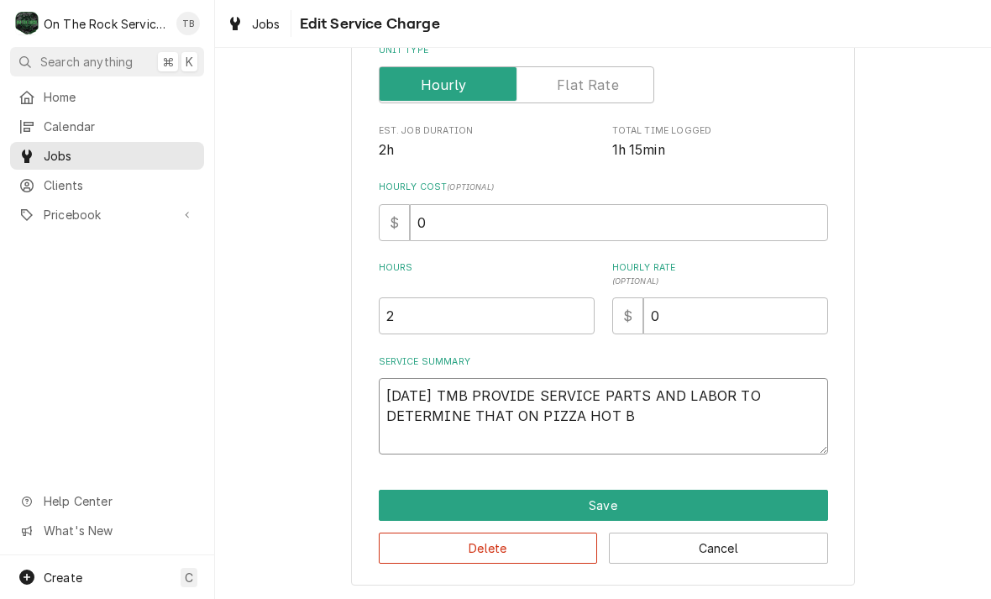
type textarea "9/22/25 TMB PROVIDE SERVICE PARTS AND LABOR TO DETERMINE THAT ON PIZZA HOT BO"
type textarea "x"
type textarea "9/22/25 TMB PROVIDE SERVICE PARTS AND LABOR TO DETERMINE THAT ON PIZZA HOT BOX"
type textarea "x"
type textarea "9/22/25 TMB PROVIDE SERVICE PARTS AND LABOR TO DETERMINE THAT ON PIZZA HOT BOX O"
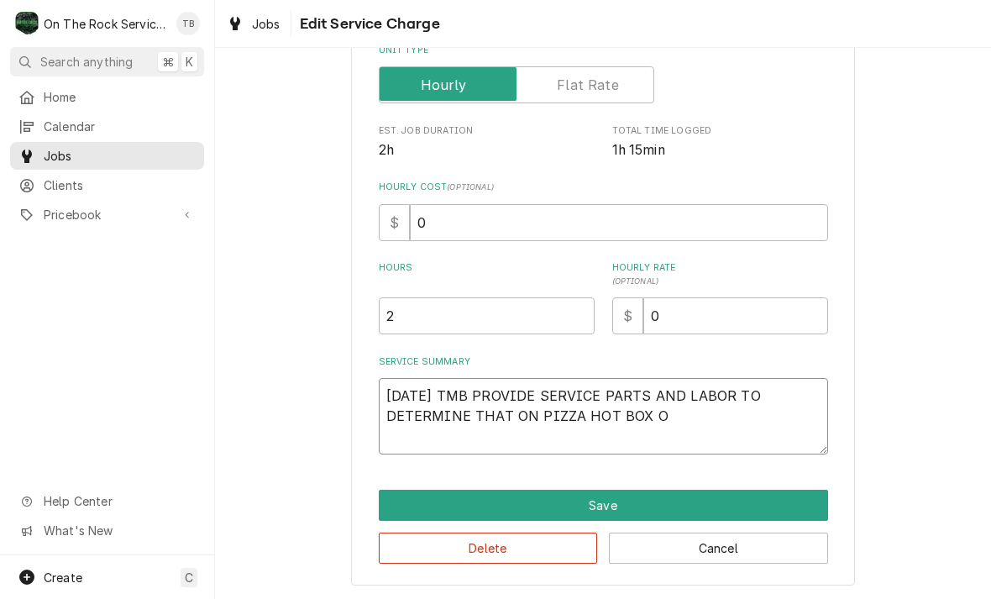
type textarea "x"
type textarea "9/22/25 TMB PROVIDE SERVICE PARTS AND LABOR TO DETERMINE THAT ON PIZZA HOT BOX …"
type textarea "x"
type textarea "9/22/25 TMB PROVIDE SERVICE PARTS AND LABOR TO DETERMINE THAT ON PIZZA HOT BOX …"
type textarea "x"
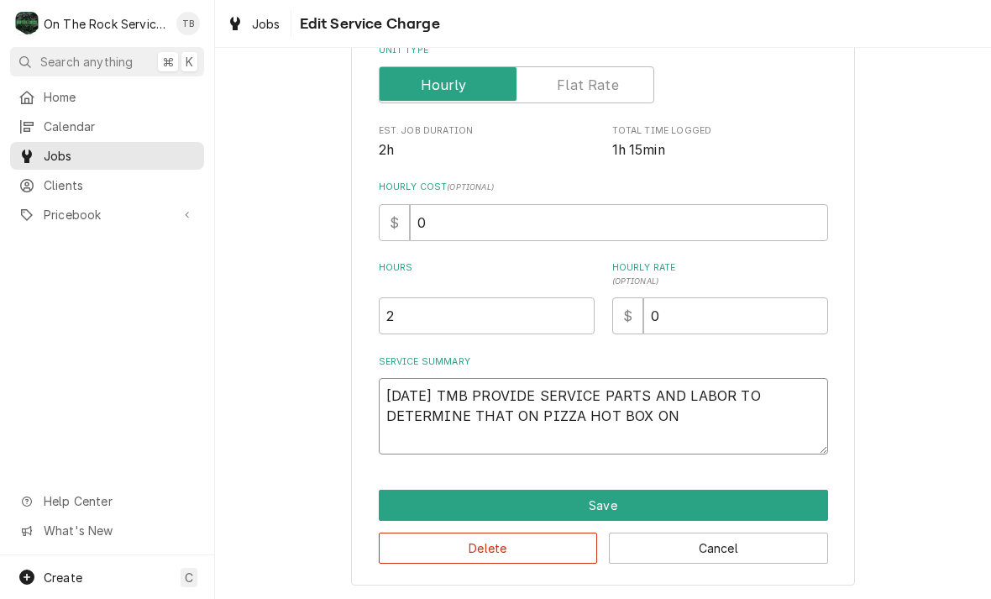
type textarea "9/22/25 TMB PROVIDE SERVICE PARTS AND LABOR TO DETERMINE THAT ON PIZZA HOT BOX …"
type textarea "x"
type textarea "9/22/25 TMB PROVIDE SERVICE PARTS AND LABOR TO DETERMINE THAT ON PIZZA HOT BOX …"
type textarea "x"
type textarea "9/22/25 TMB PROVIDE SERVICE PARTS AND LABOR TO DETERMINE THAT ON PIZZA HOT BOX …"
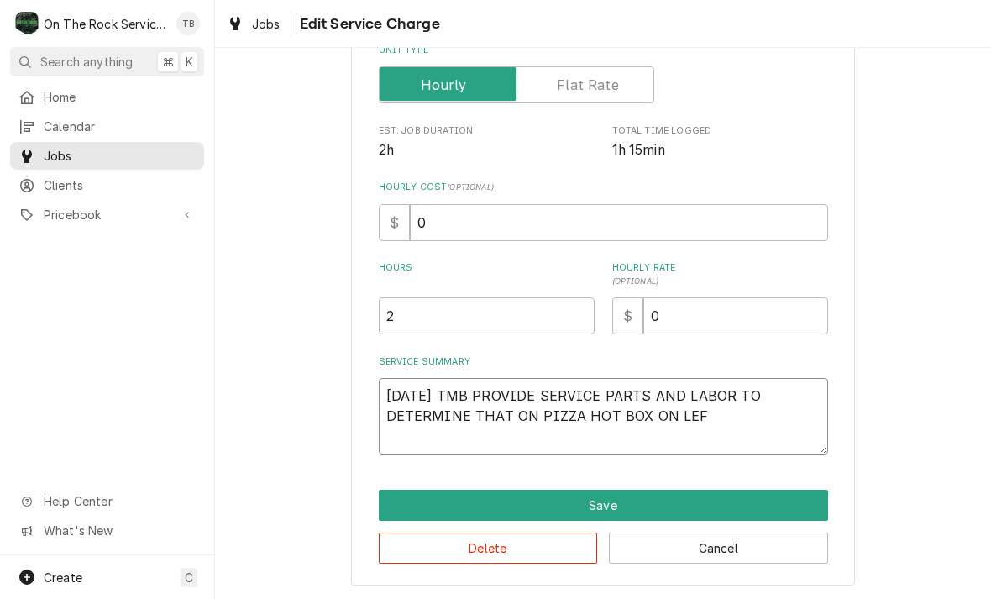
type textarea "x"
type textarea "9/22/25 TMB PROVIDE SERVICE PARTS AND LABOR TO DETERMINE THAT ON PIZZA HOT BOX …"
type textarea "x"
type textarea "9/22/25 TMB PROVIDE SERVICE PARTS AND LABOR TO DETERMINE THAT ON PIZZA HOT BOX …"
type textarea "x"
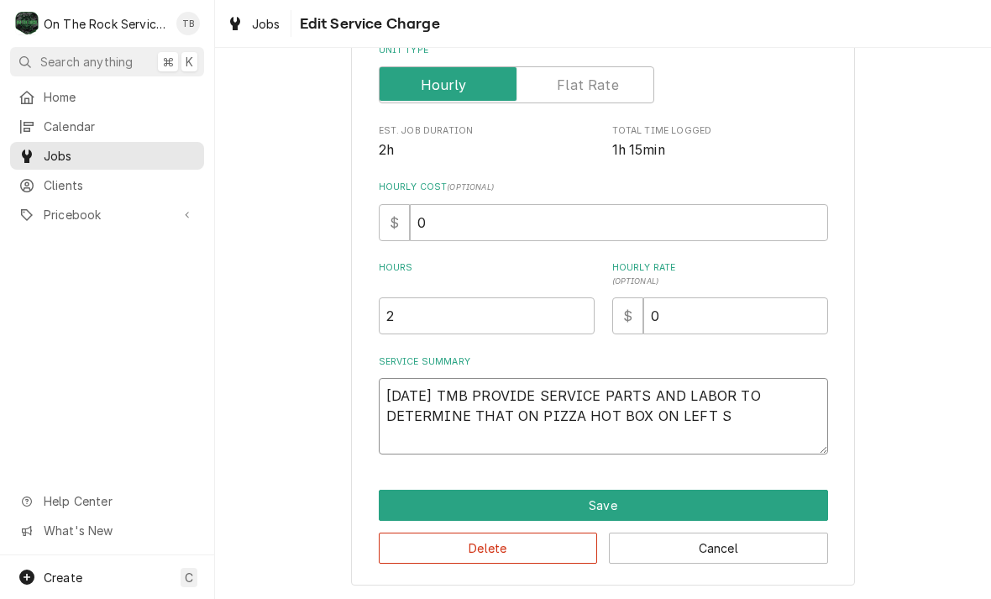
type textarea "9/22/25 TMB PROVIDE SERVICE PARTS AND LABOR TO DETERMINE THAT ON PIZZA HOT BOX …"
type textarea "x"
type textarea "9/22/25 TMB PROVIDE SERVICE PARTS AND LABOR TO DETERMINE THAT ON PIZZA HOT BOX …"
type textarea "x"
type textarea "9/22/25 TMB PROVIDE SERVICE PARTS AND LABOR TO DETERMINE THAT ON PIZZA HOT BOX …"
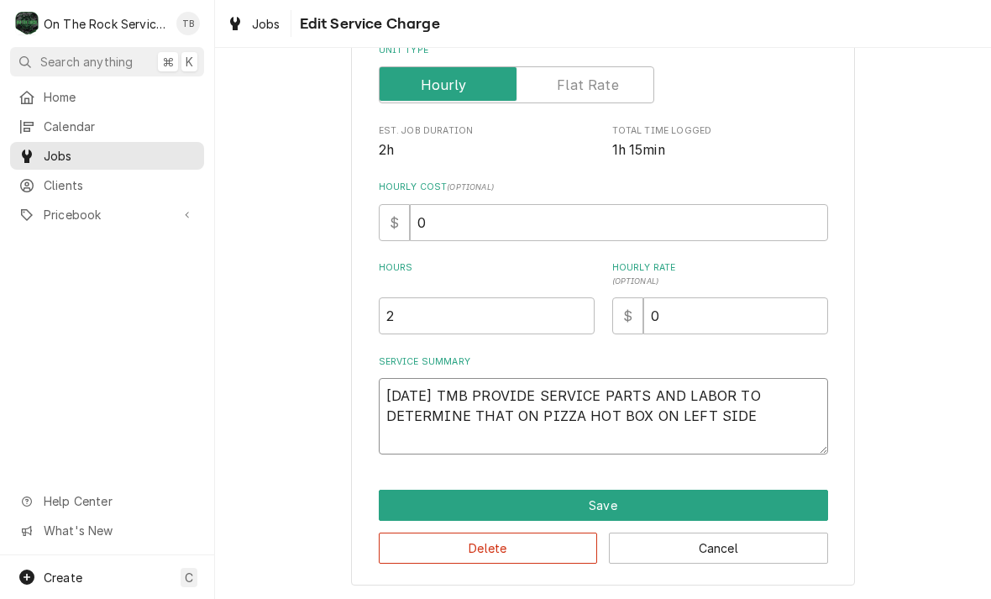
type textarea "x"
type textarea "9/22/25 TMB PROVIDE SERVICE PARTS AND LABOR TO DETERMINE THAT ON PIZZA HOT BOX …"
type textarea "x"
type textarea "9/22/25 TMB PROVIDE SERVICE PARTS AND LABOR TO DETERMINE THAT ON PIZZA HOT BOX …"
type textarea "x"
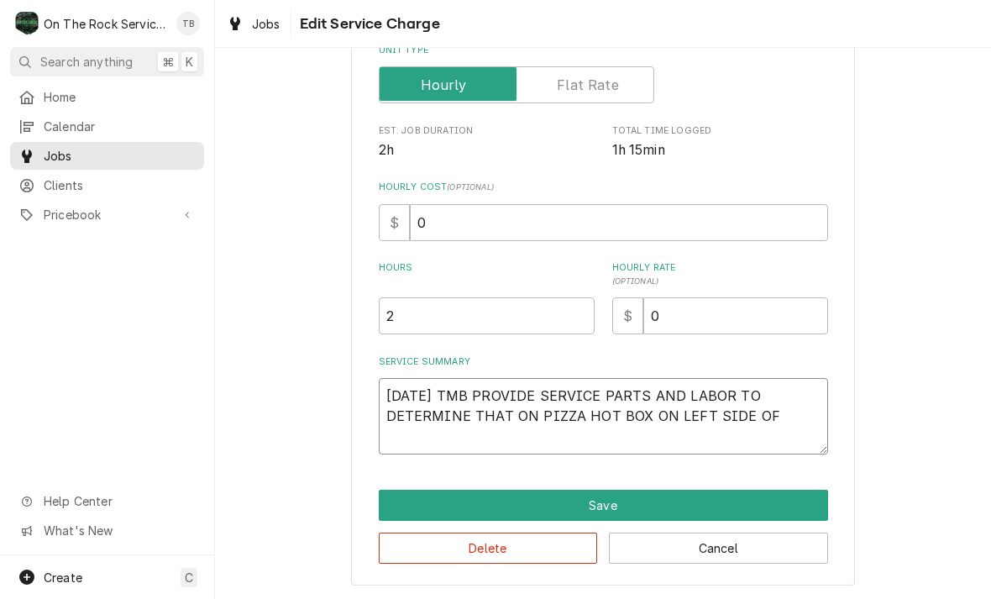
type textarea "9/22/25 TMB PROVIDE SERVICE PARTS AND LABOR TO DETERMINE THAT ON PIZZA HOT BOX …"
type textarea "x"
type textarea "9/22/25 TMB PROVIDE SERVICE PARTS AND LABOR TO DETERMINE THAT ON PIZZA HOT BOX …"
type textarea "x"
type textarea "9/22/25 TMB PROVIDE SERVICE PARTS AND LABOR TO DETERMINE THAT ON PIZZA HOT BOX …"
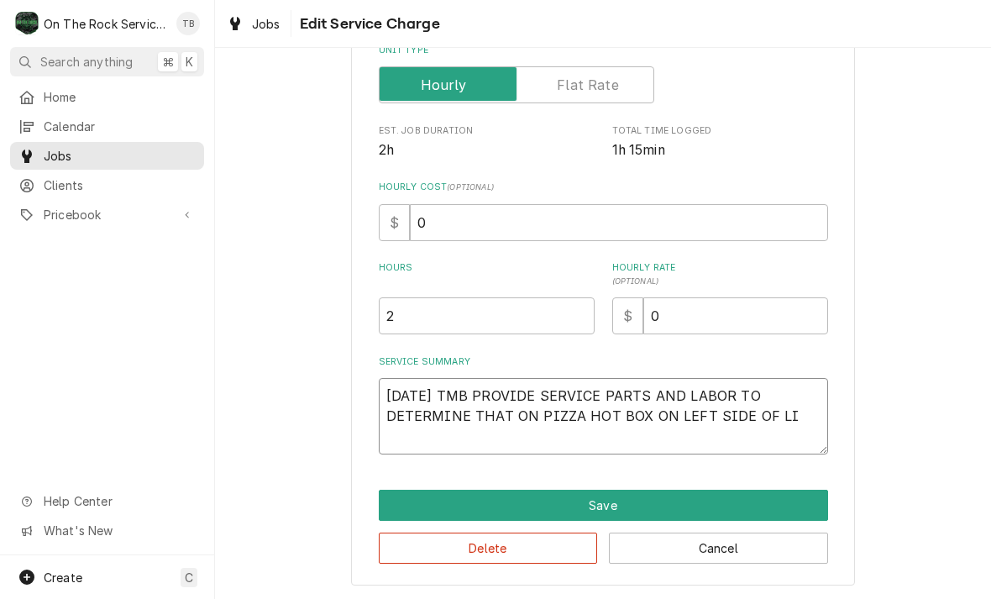
type textarea "x"
type textarea "9/22/25 TMB PROVIDE SERVICE PARTS AND LABOR TO DETERMINE THAT ON PIZZA HOT BOX …"
type textarea "x"
type textarea "9/22/25 TMB PROVIDE SERVICE PARTS AND LABOR TO DETERMINE THAT ON PIZZA HOT BOX …"
type textarea "x"
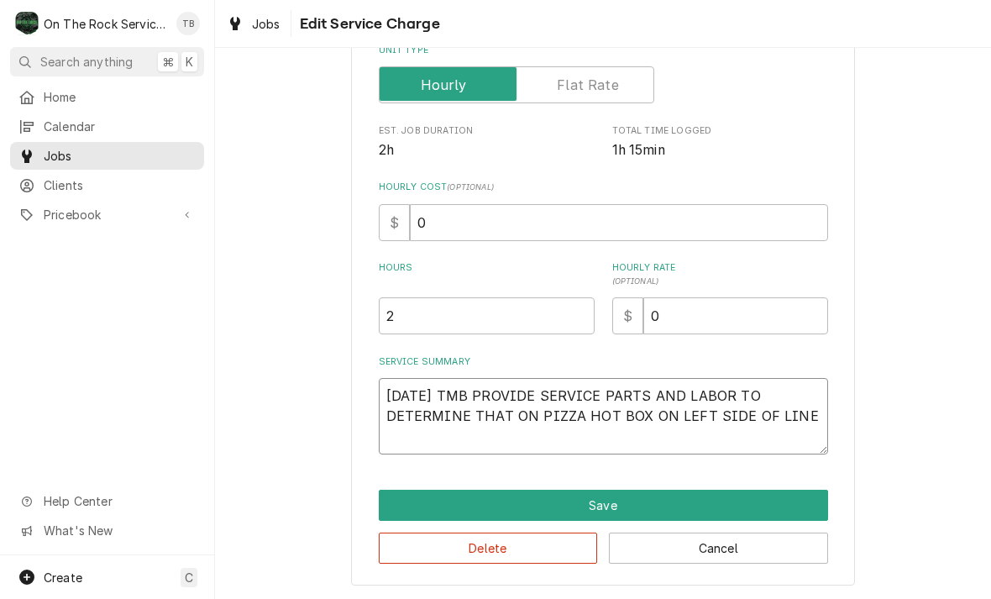
type textarea "9/22/25 TMB PROVIDE SERVICE PARTS AND LABOR TO DETERMINE THAT ON PIZZA HOT BOX …"
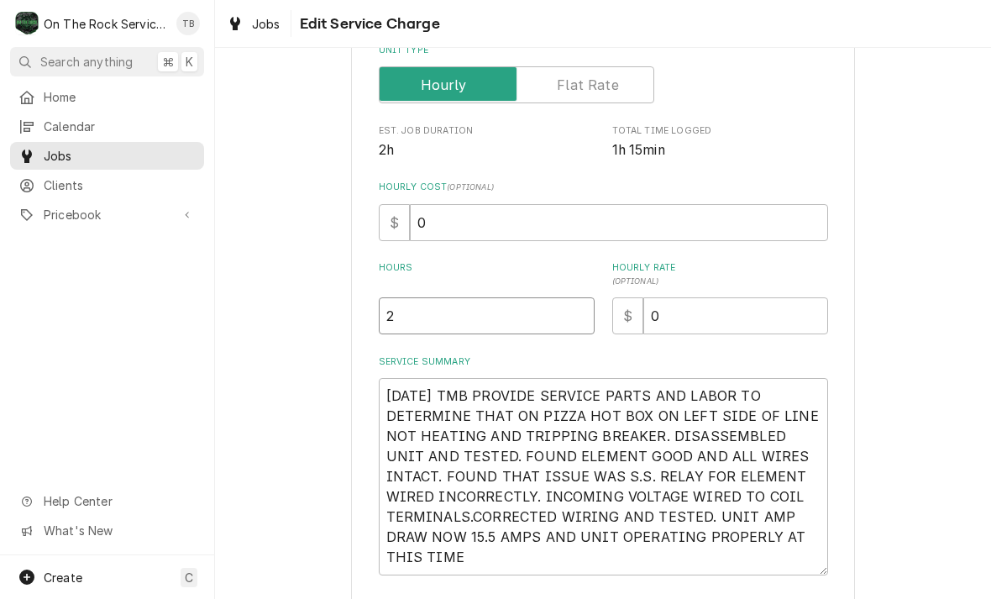
click at [442, 316] on input "2" at bounding box center [487, 315] width 216 height 37
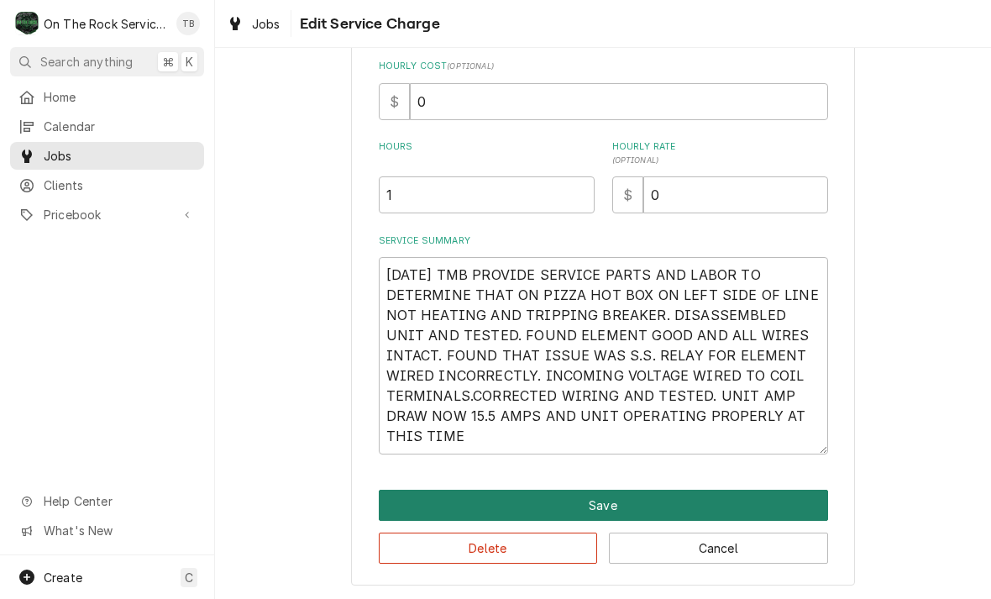
click at [609, 505] on button "Save" at bounding box center [603, 505] width 449 height 31
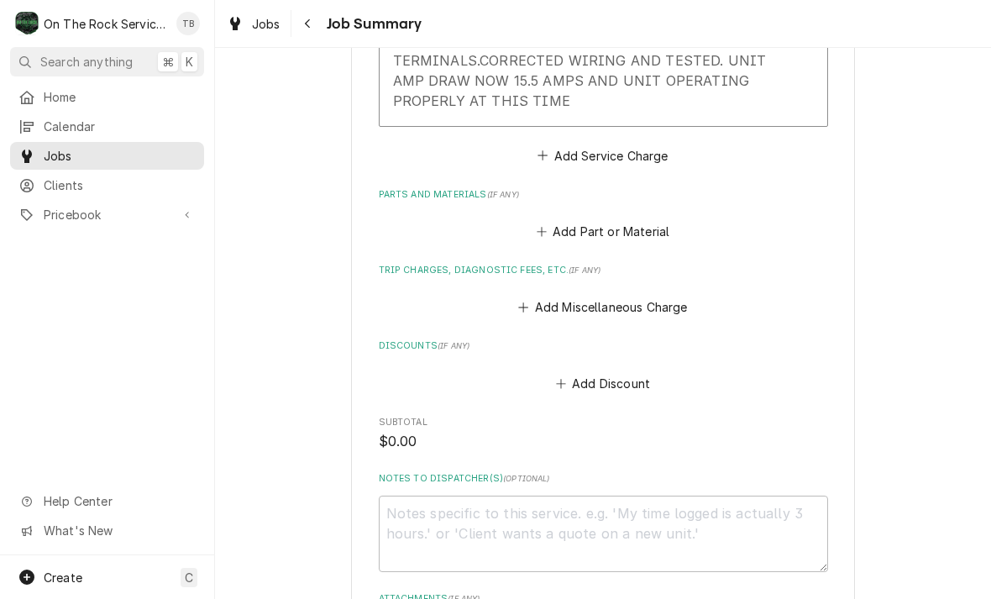
scroll to position [763, 0]
click at [589, 309] on button "Add Miscellaneous Charge" at bounding box center [603, 307] width 175 height 24
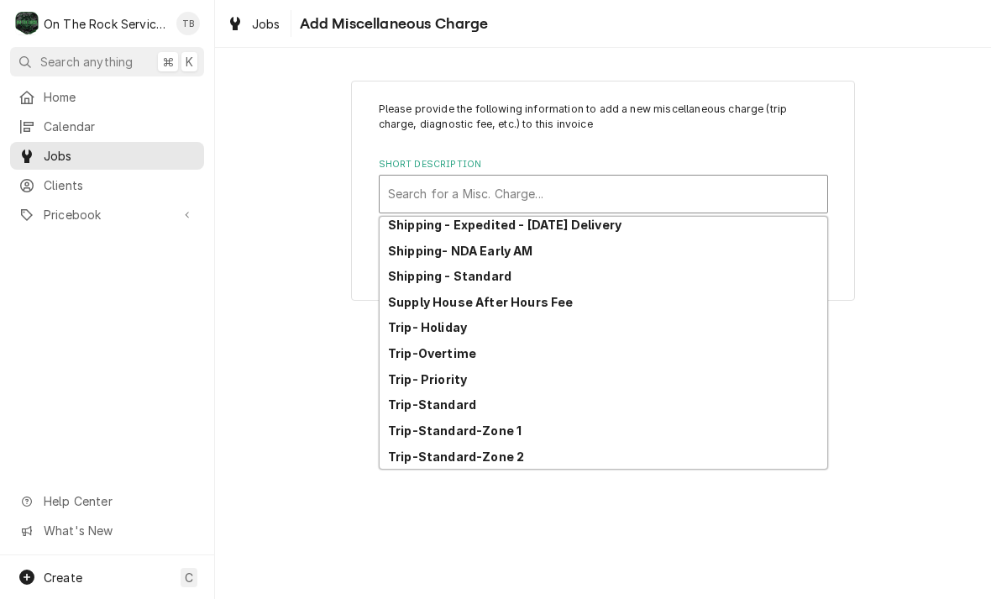
scroll to position [288, 0]
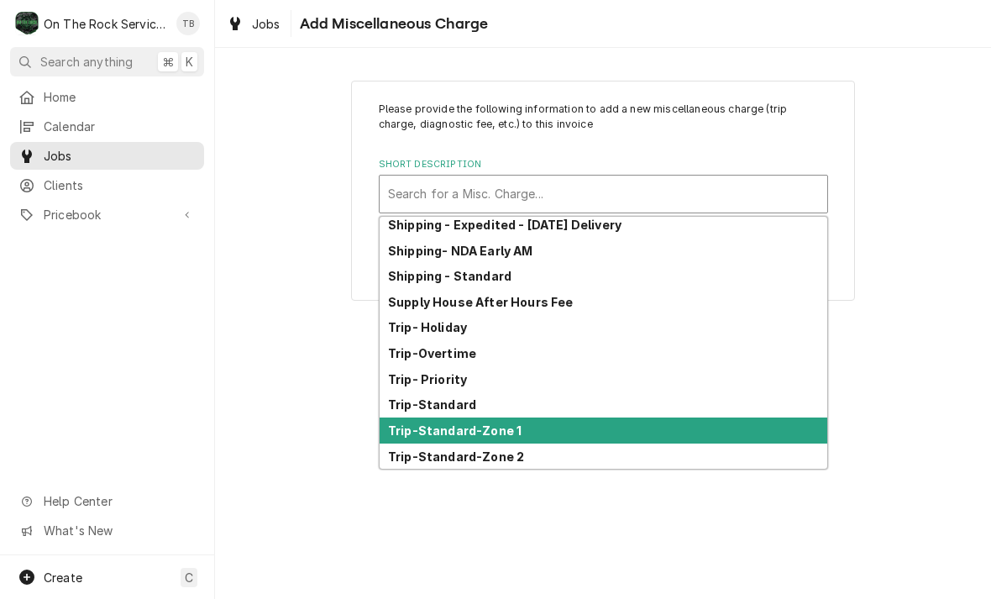
click at [516, 433] on div "Trip-Standard-Zone 1" at bounding box center [604, 430] width 448 height 26
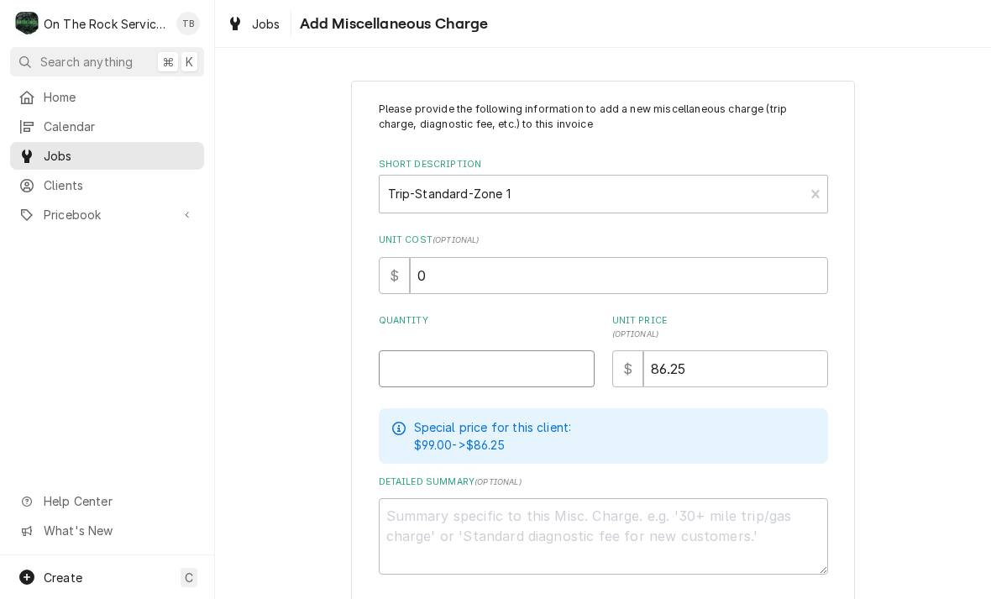
click at [450, 371] on input "Quantity" at bounding box center [487, 368] width 216 height 37
click at [979, 318] on div "Please provide the following information to add a new miscellaneous charge (tri…" at bounding box center [603, 371] width 776 height 611
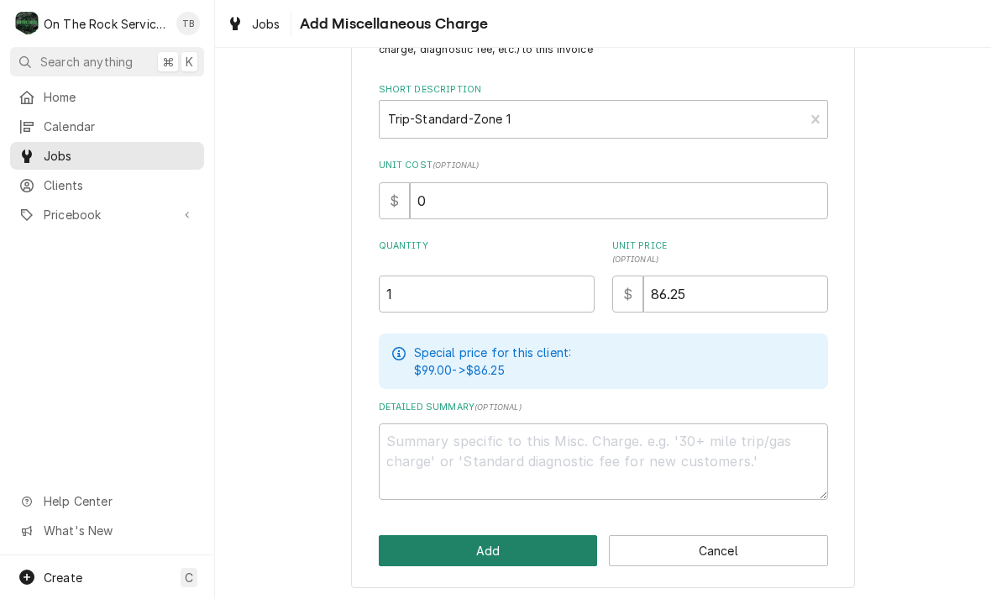
click at [486, 554] on button "Add" at bounding box center [488, 550] width 219 height 31
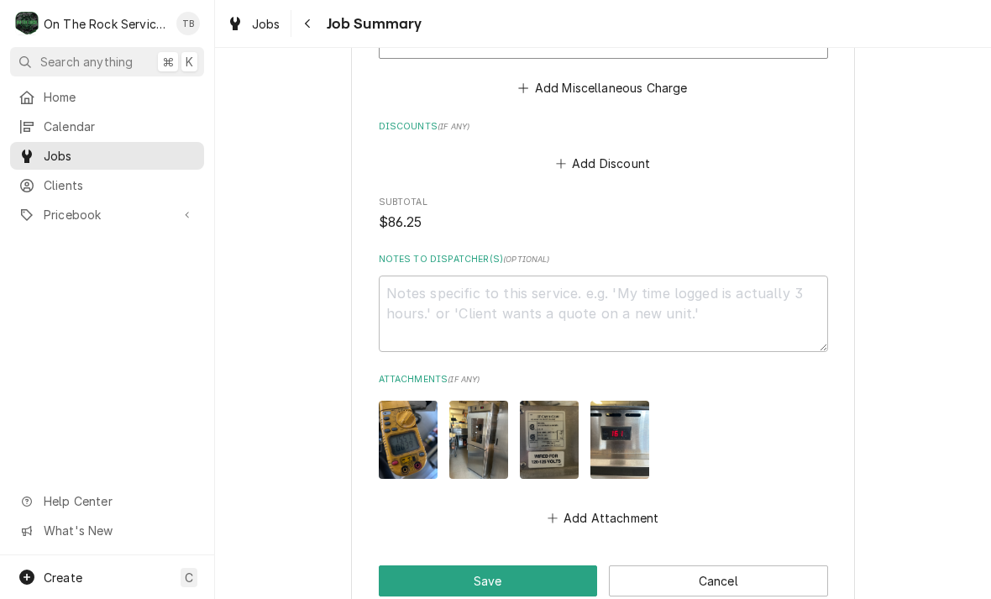
scroll to position [1140, 0]
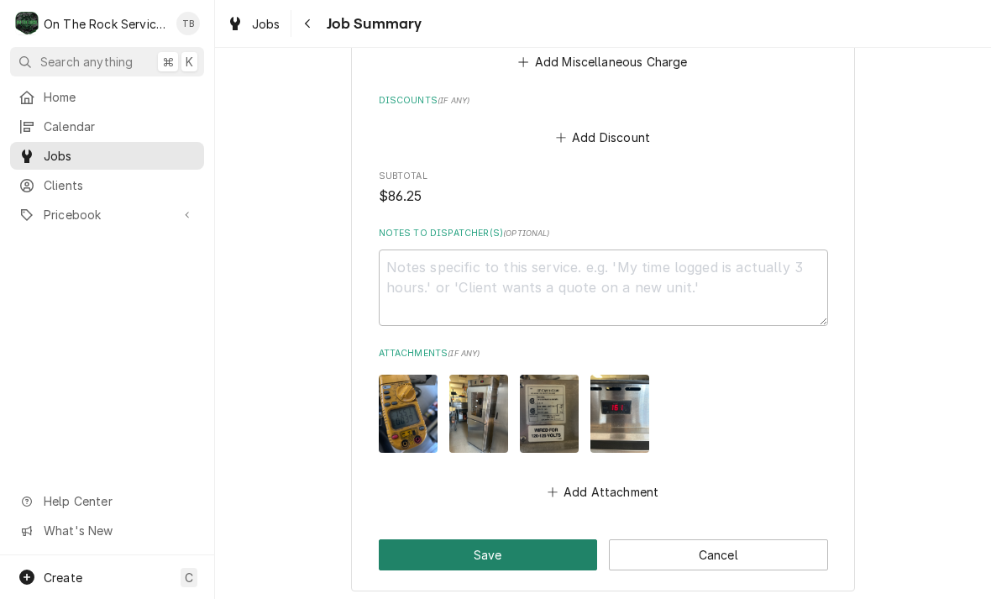
click at [539, 559] on button "Save" at bounding box center [488, 554] width 219 height 31
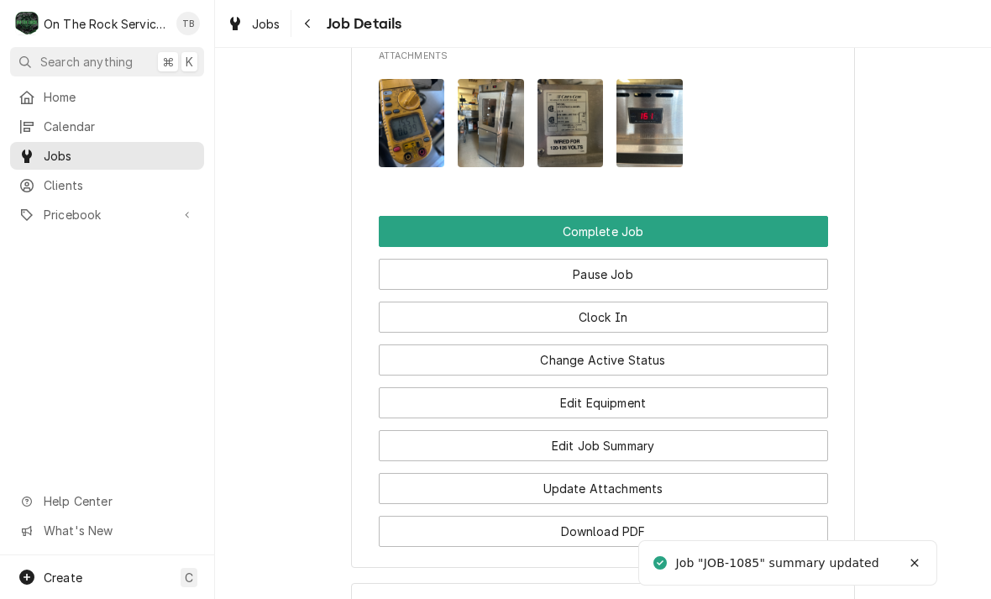
scroll to position [2097, 0]
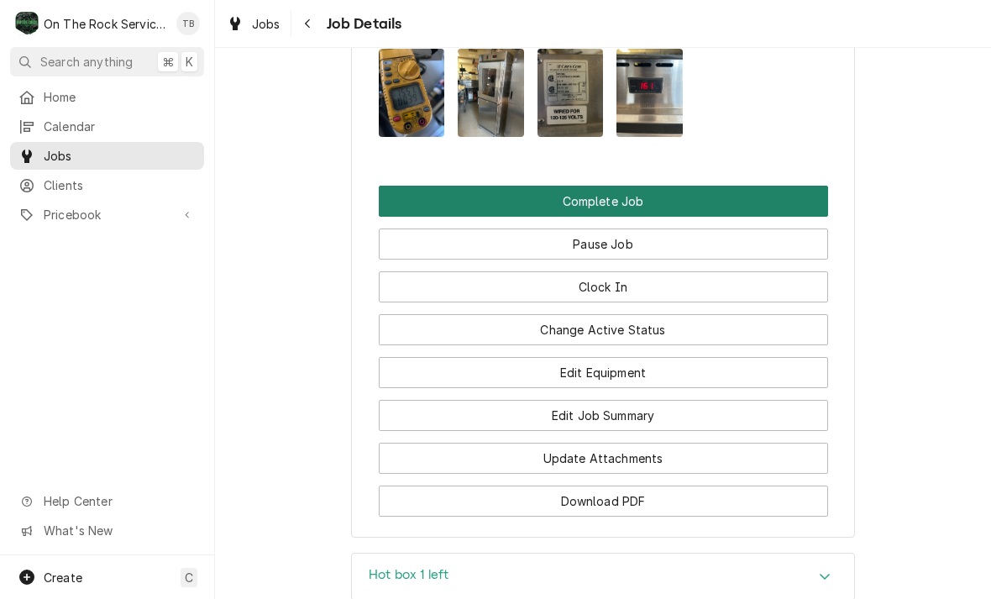
click at [654, 186] on button "Complete Job" at bounding box center [603, 201] width 449 height 31
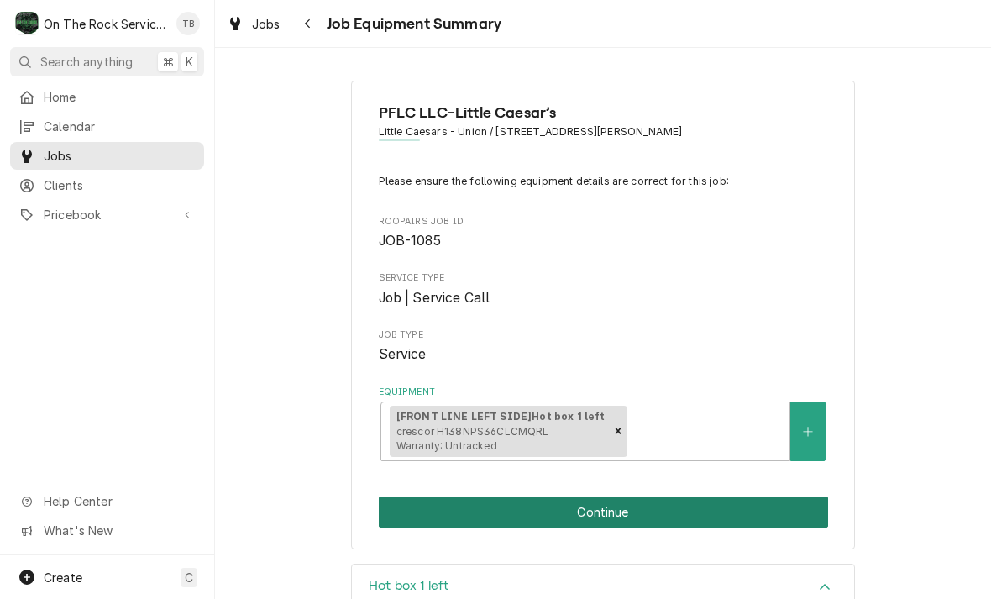
click at [635, 506] on button "Continue" at bounding box center [603, 511] width 449 height 31
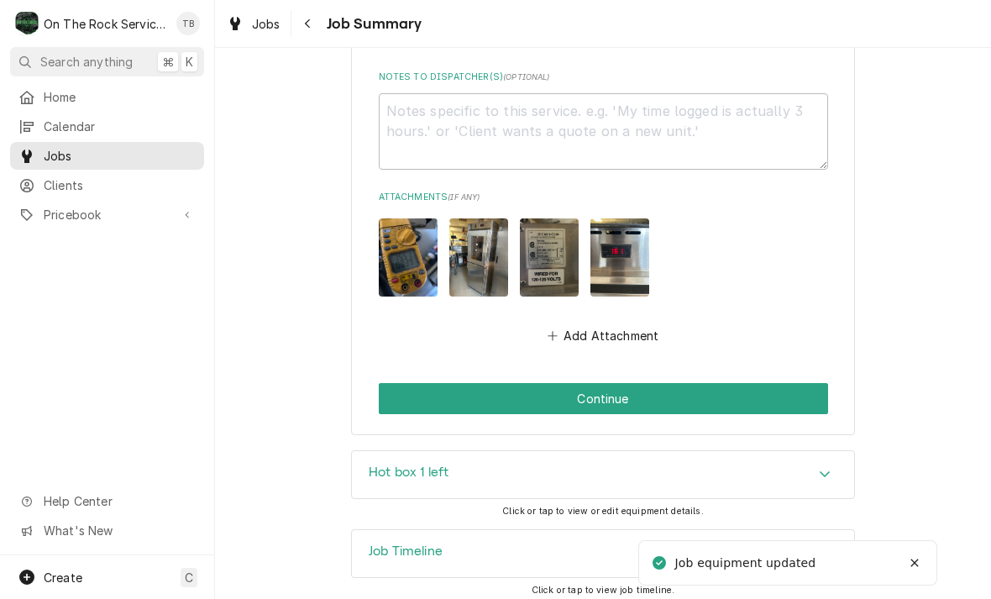
scroll to position [1295, 0]
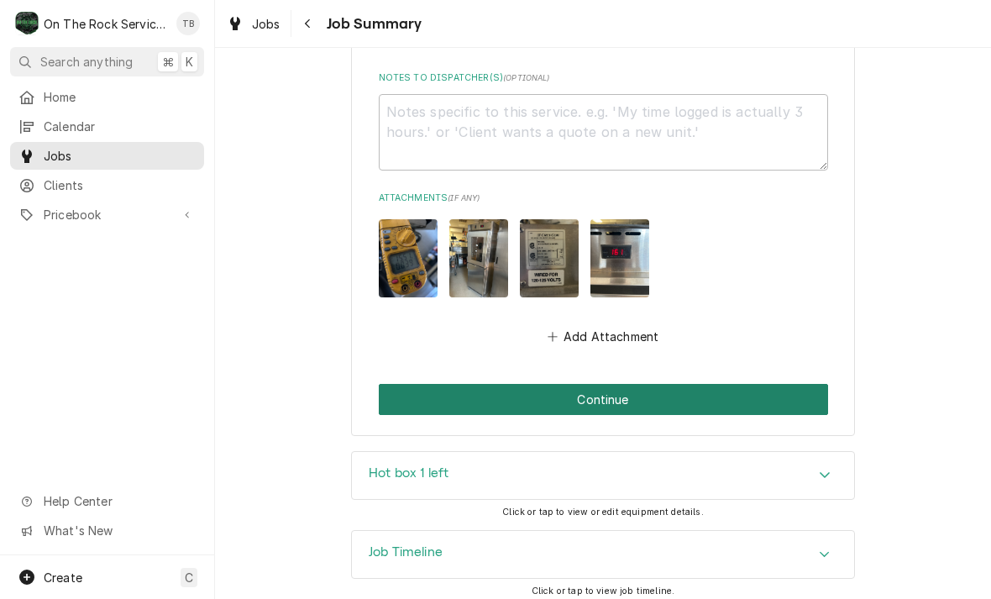
click at [597, 398] on button "Continue" at bounding box center [603, 399] width 449 height 31
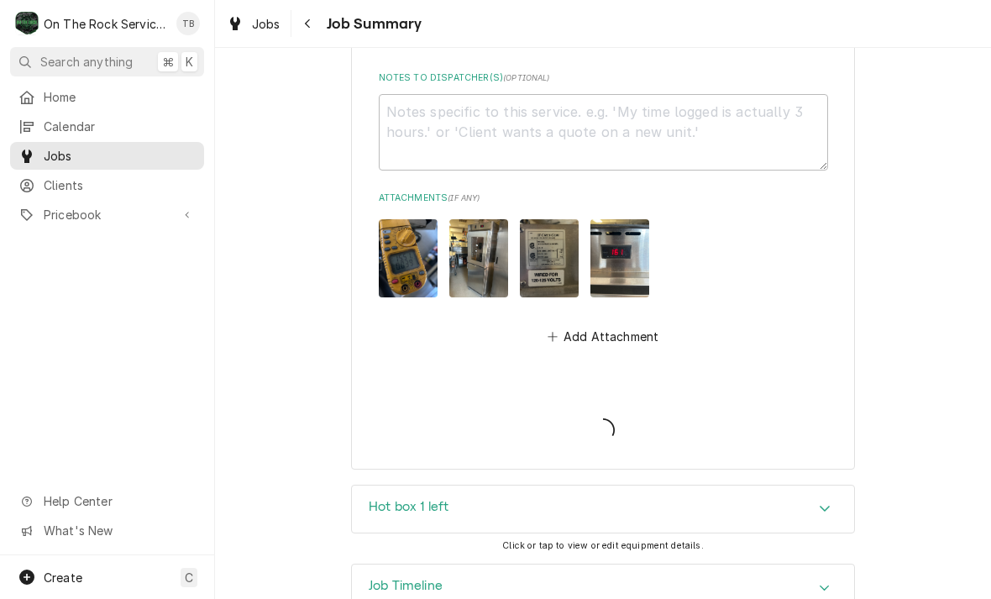
type textarea "x"
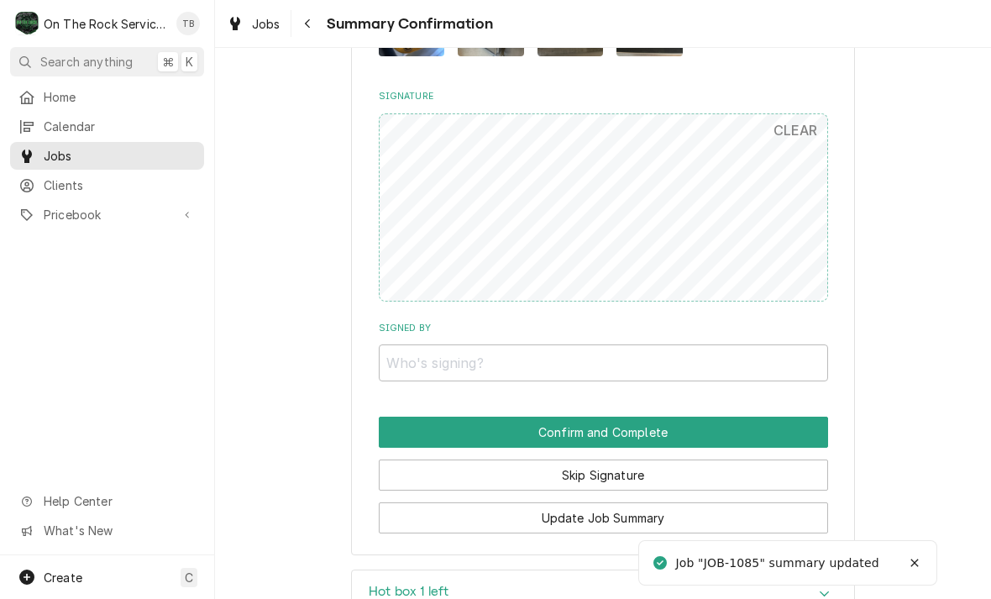
scroll to position [1220, 0]
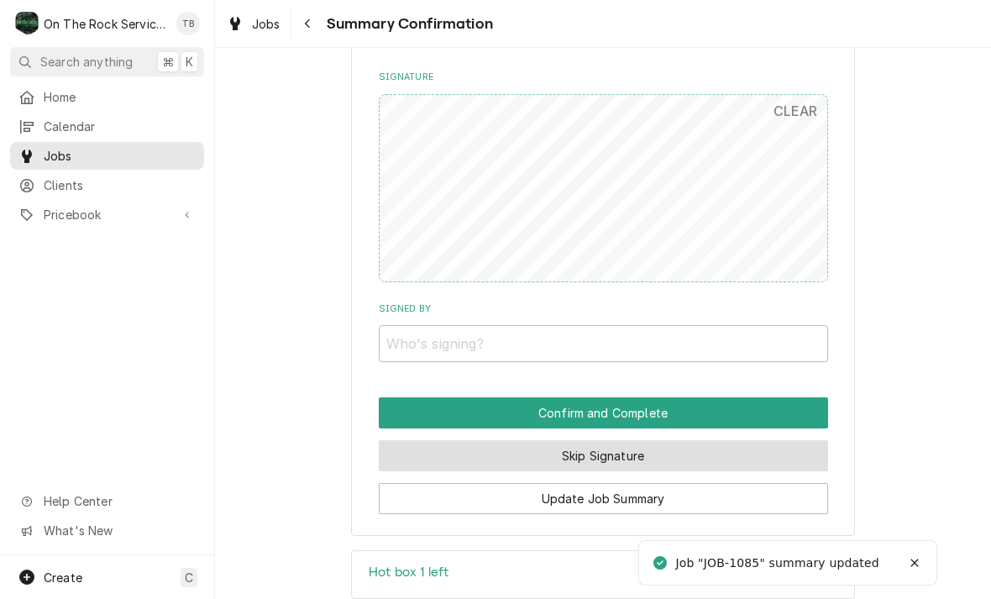
click at [598, 440] on button "Skip Signature" at bounding box center [603, 455] width 449 height 31
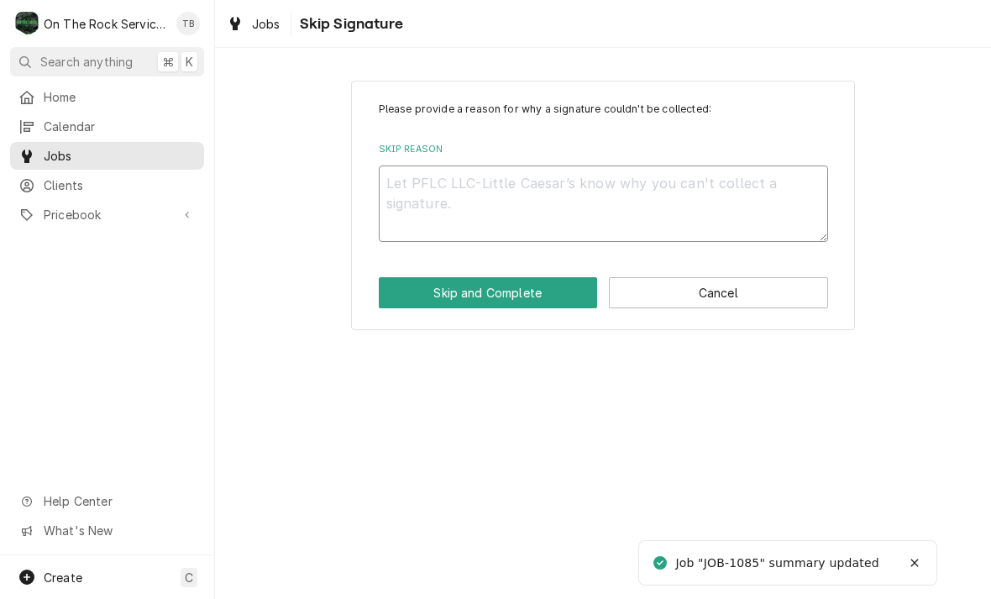
click at [472, 183] on textarea "Skip Reason" at bounding box center [603, 203] width 449 height 76
type textarea "x"
type textarea "N"
type textarea "x"
type textarea "NO"
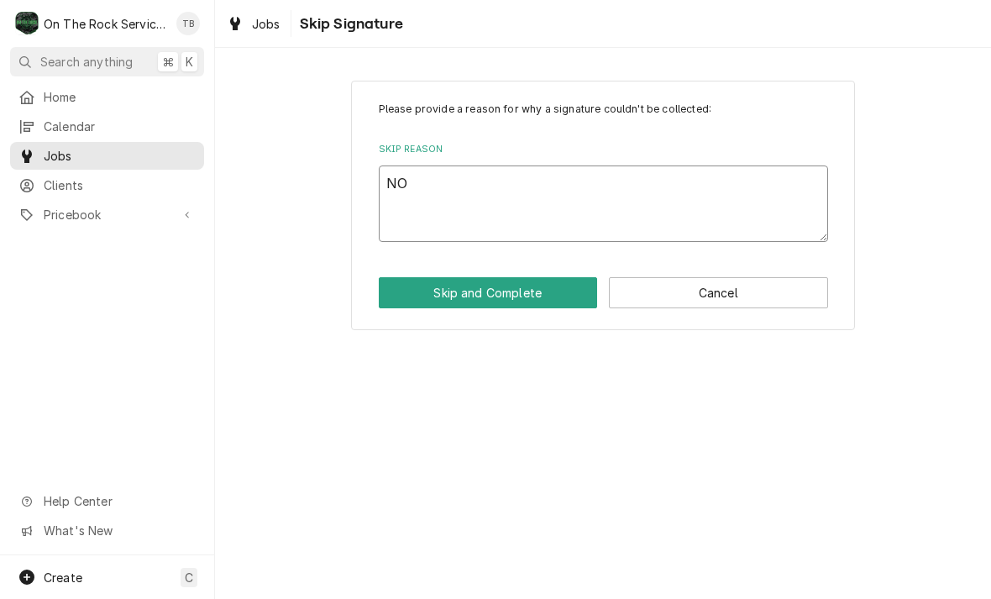
type textarea "x"
type textarea "NO"
type textarea "x"
type textarea "NO O"
type textarea "x"
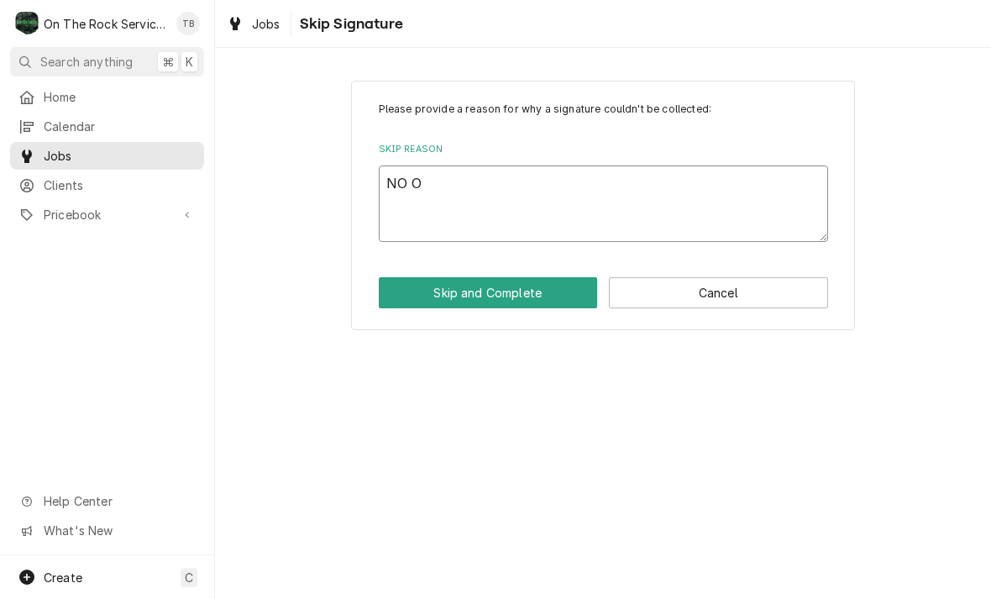
type textarea "NO ON"
type textarea "x"
type textarea "NO ONE"
type textarea "x"
type textarea "NO ONE"
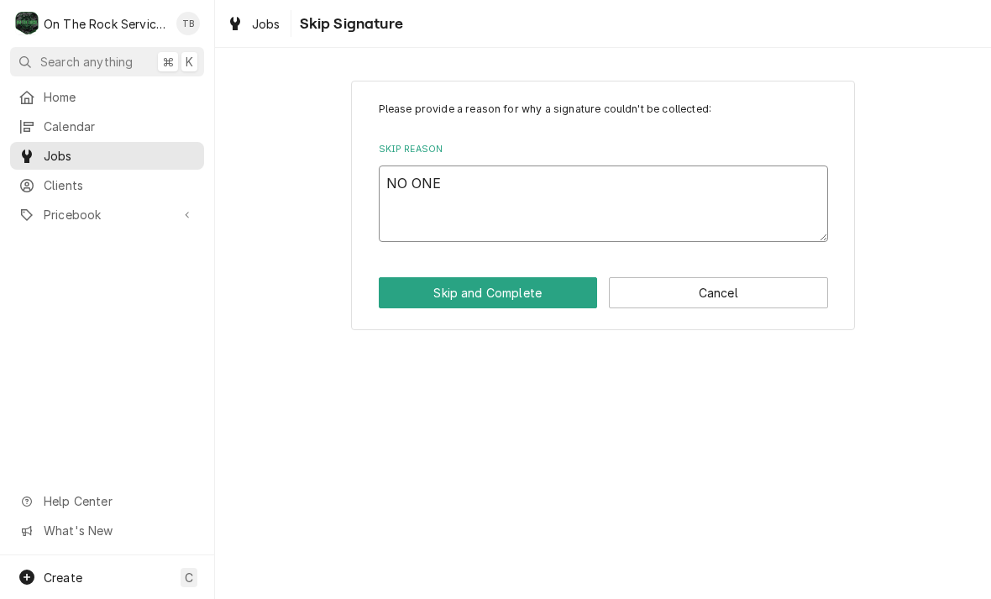
type textarea "x"
type textarea "NO ONE A"
type textarea "x"
type textarea "NO ONE AT"
type textarea "x"
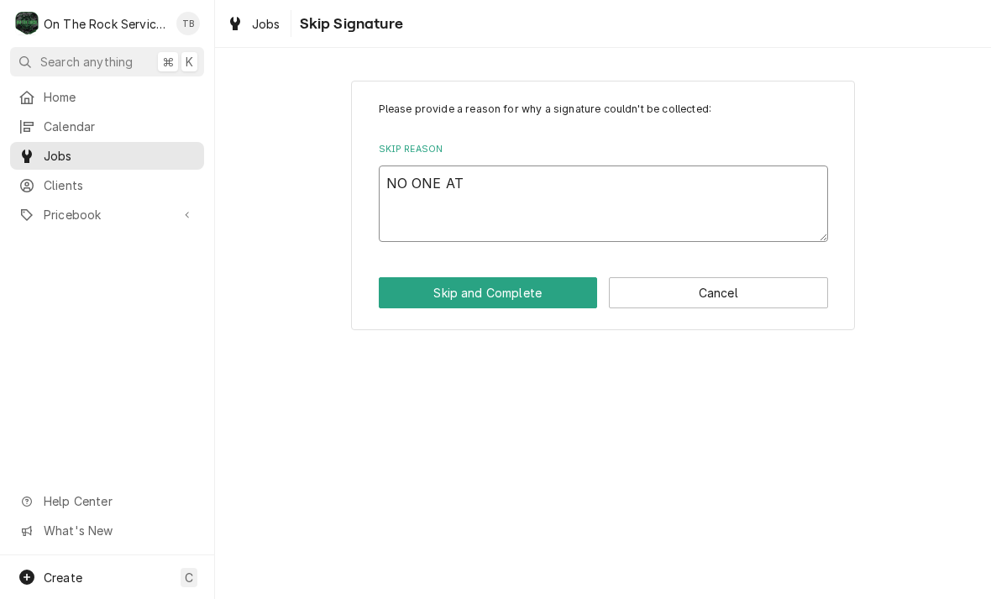
type textarea "NO ONE AT"
type textarea "x"
type textarea "NO ONE AT S"
type textarea "x"
type textarea "NO ONE AT SI"
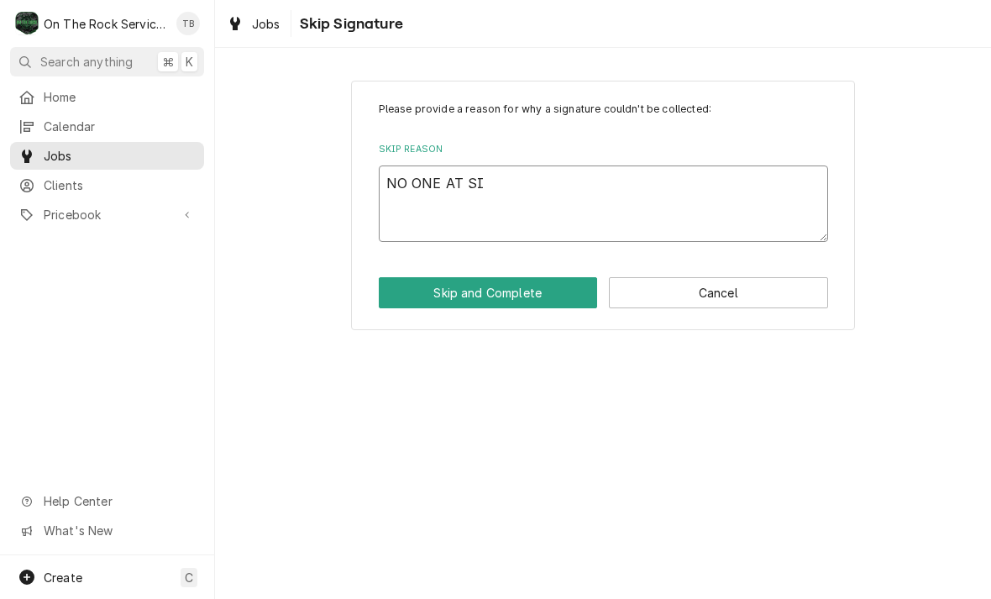
type textarea "x"
type textarea "NO ONE AT SIT"
type textarea "x"
type textarea "NO ONE AT SITE"
type textarea "x"
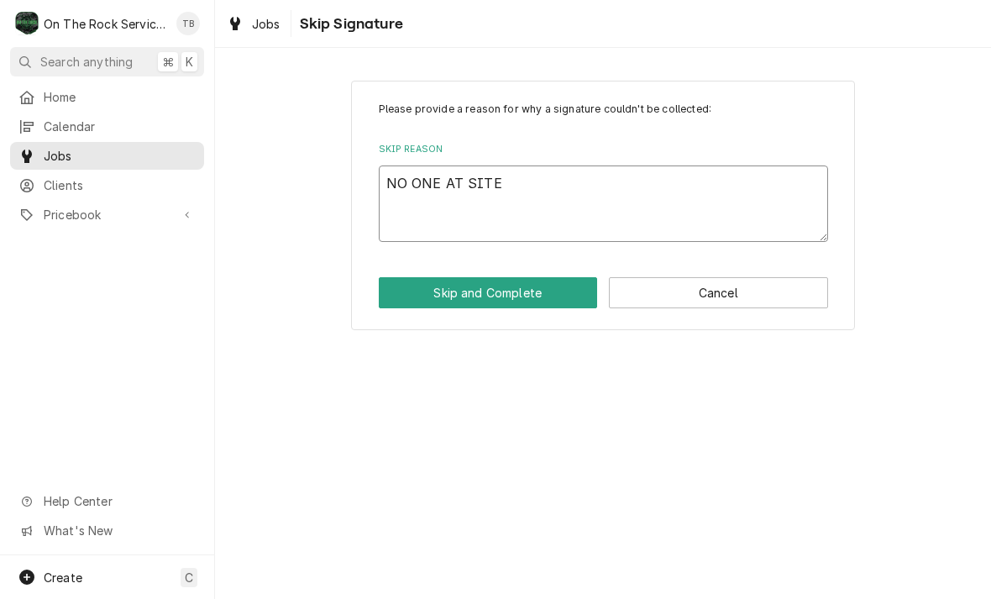
type textarea "NO ONE AT SITE"
type textarea "x"
type textarea "NO ONE AT SITE Y"
type textarea "x"
type textarea "NO ONE AT SITE YE"
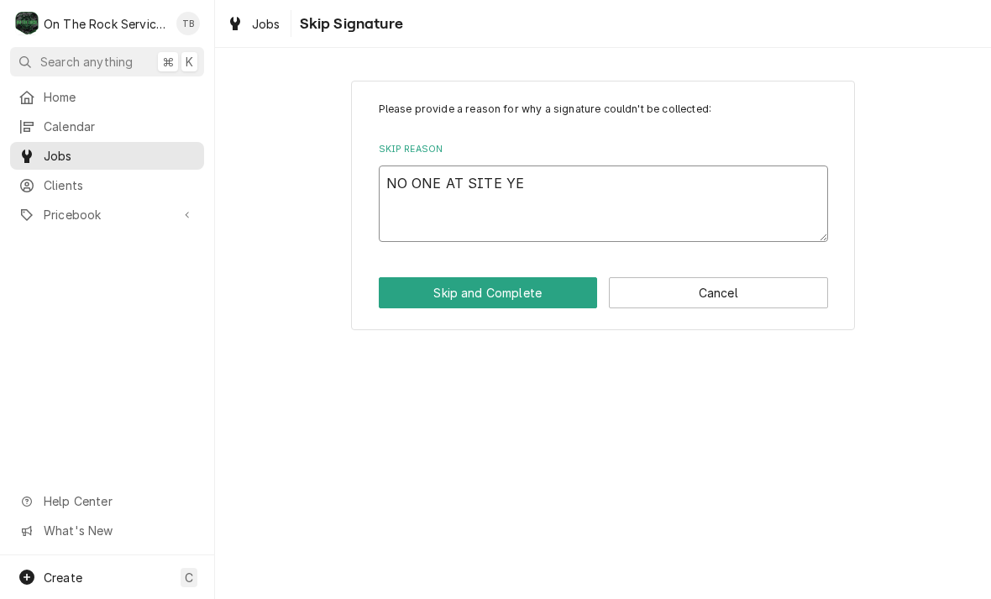
type textarea "x"
type textarea "NO ONE AT SITE YET"
type textarea "x"
type textarea "NO ONE AT SITE YET"
click at [483, 296] on button "Skip and Complete" at bounding box center [488, 292] width 219 height 31
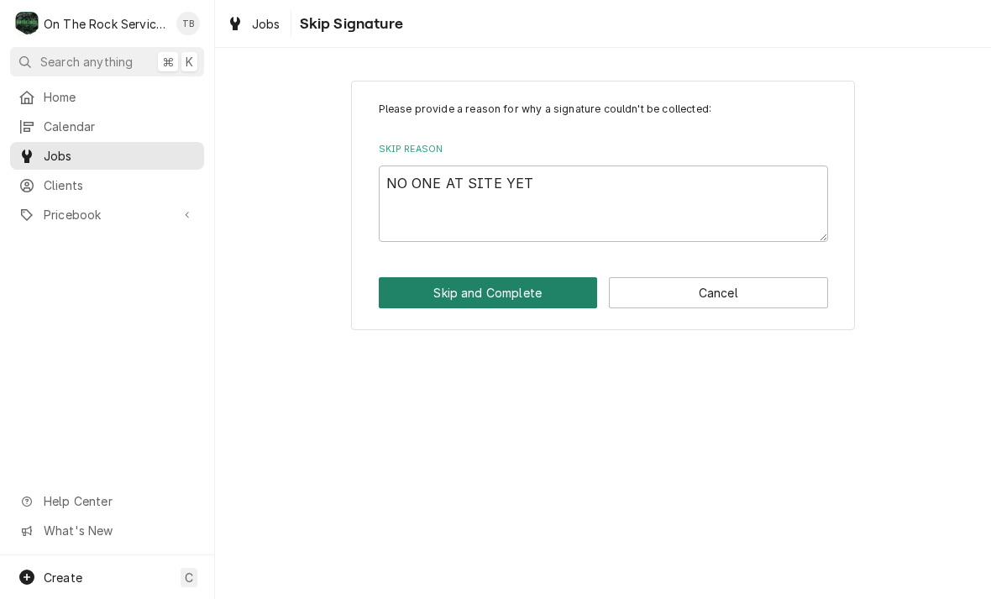
type textarea "x"
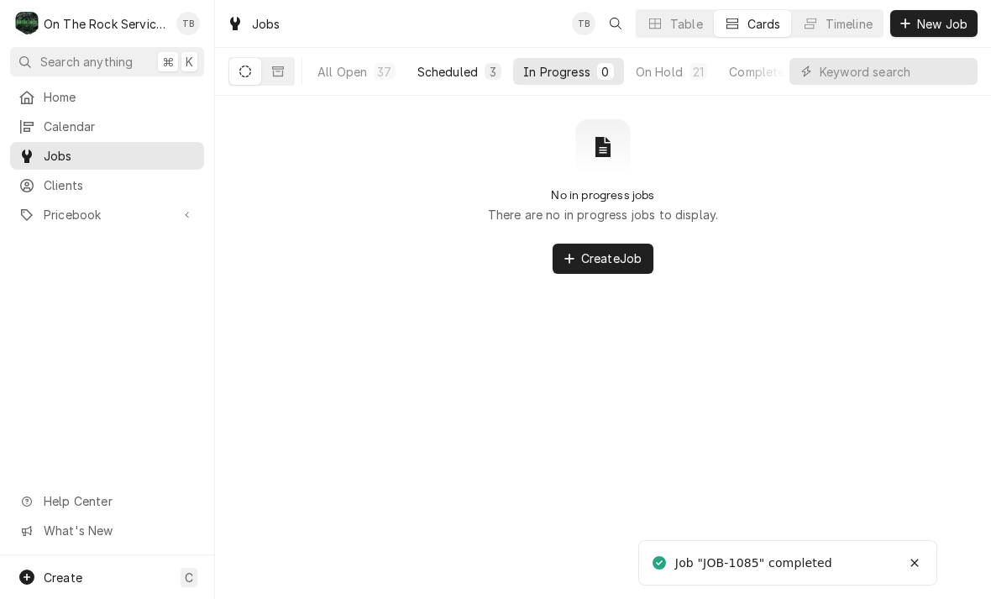
click at [449, 76] on div "Scheduled" at bounding box center [447, 72] width 60 height 18
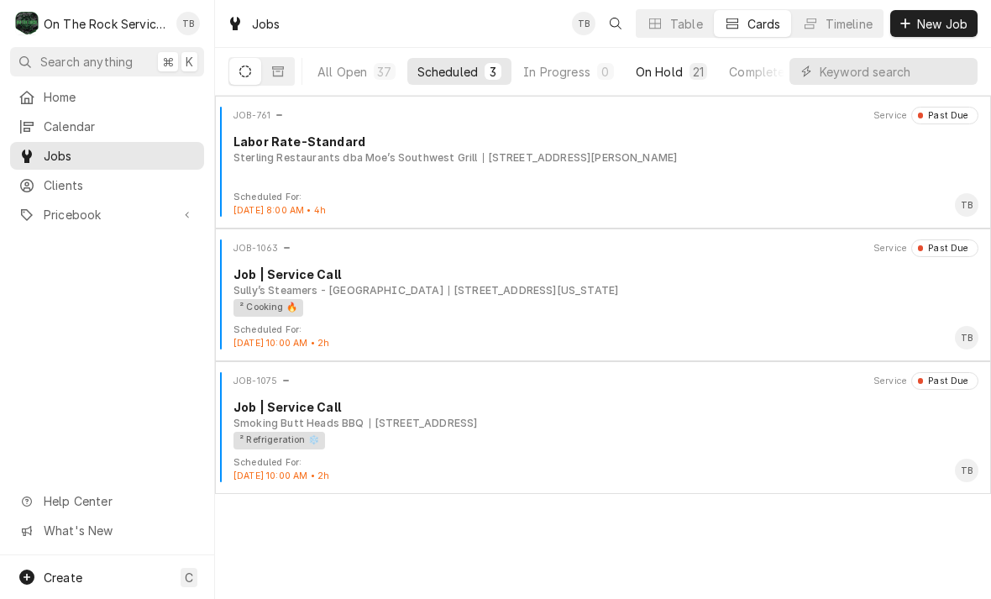
click at [667, 73] on div "On Hold" at bounding box center [659, 72] width 47 height 18
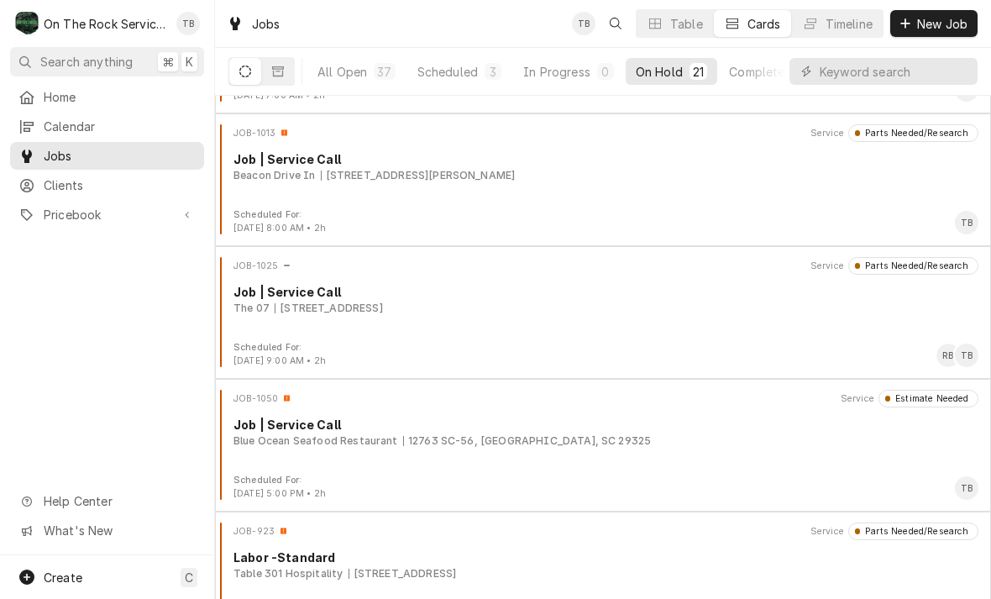
scroll to position [1438, 0]
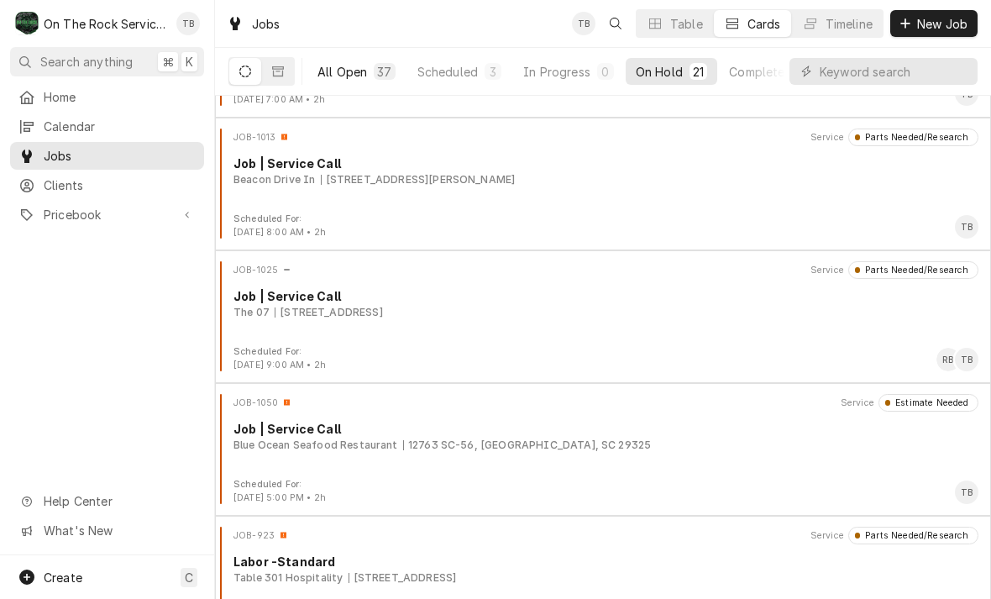
click at [341, 76] on div "All Open" at bounding box center [342, 72] width 50 height 18
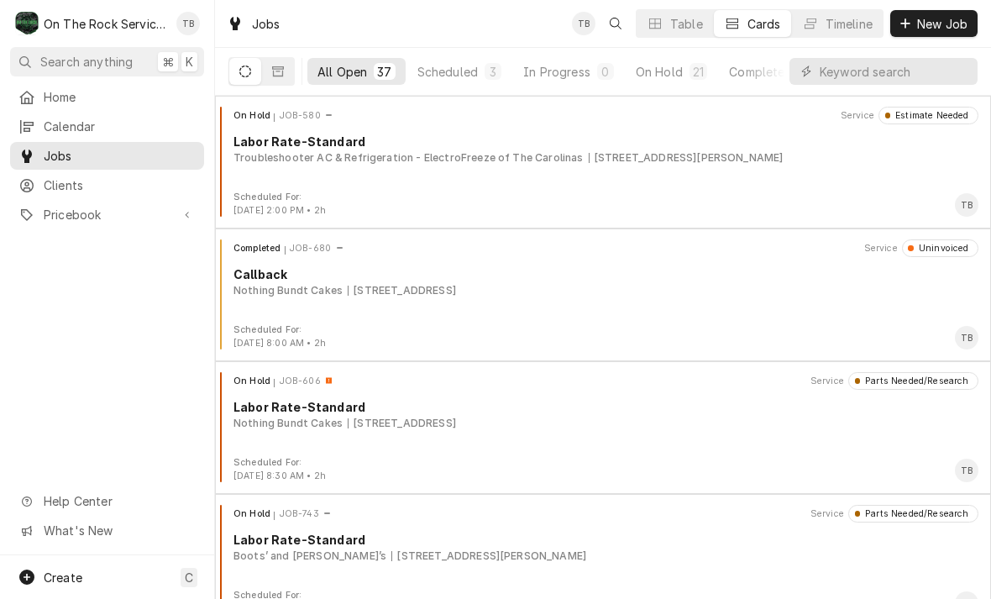
scroll to position [0, 0]
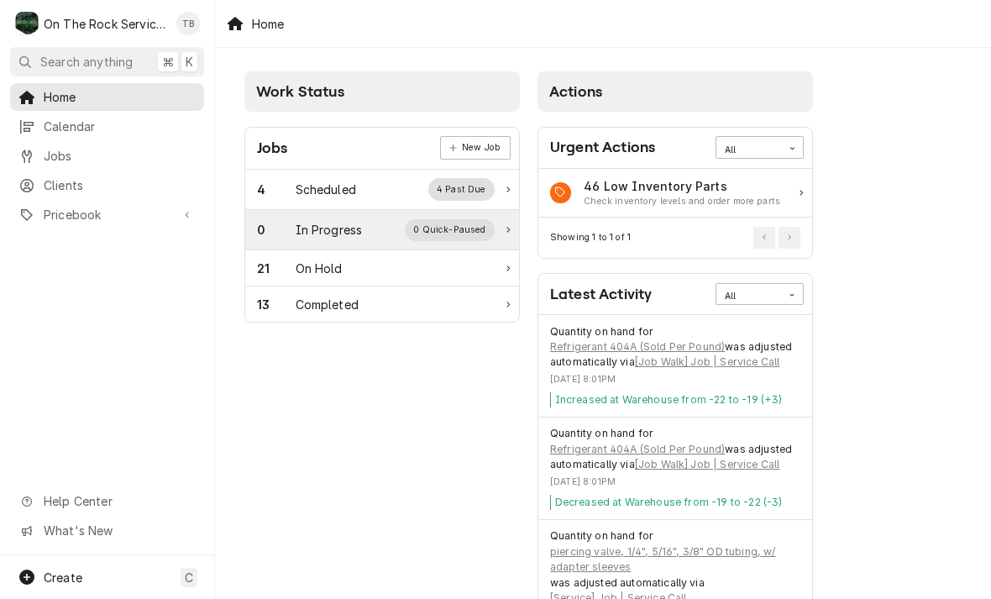
click at [358, 232] on div "In Progress" at bounding box center [329, 230] width 67 height 18
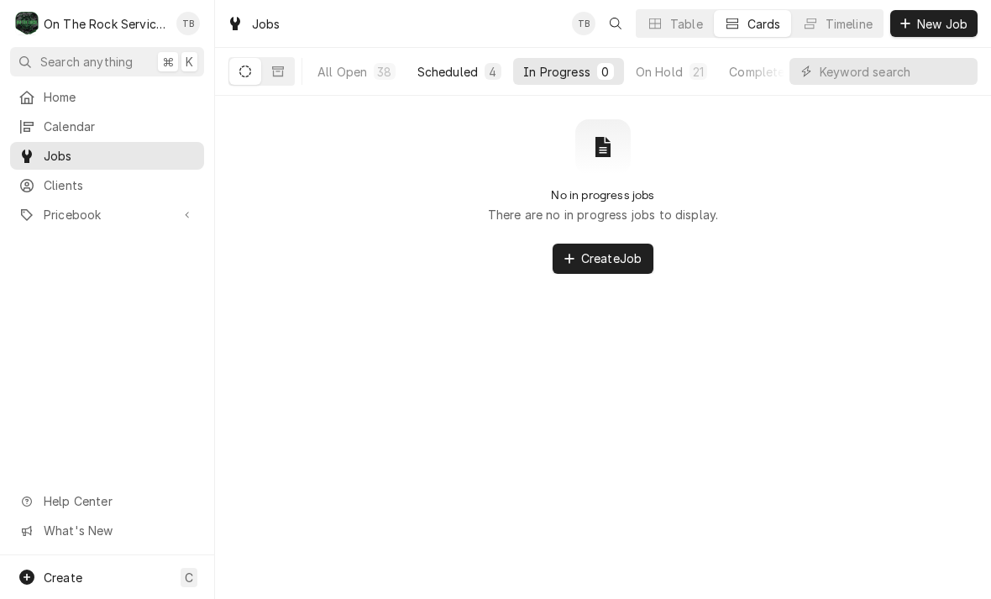
click at [462, 79] on div "Scheduled" at bounding box center [447, 72] width 60 height 18
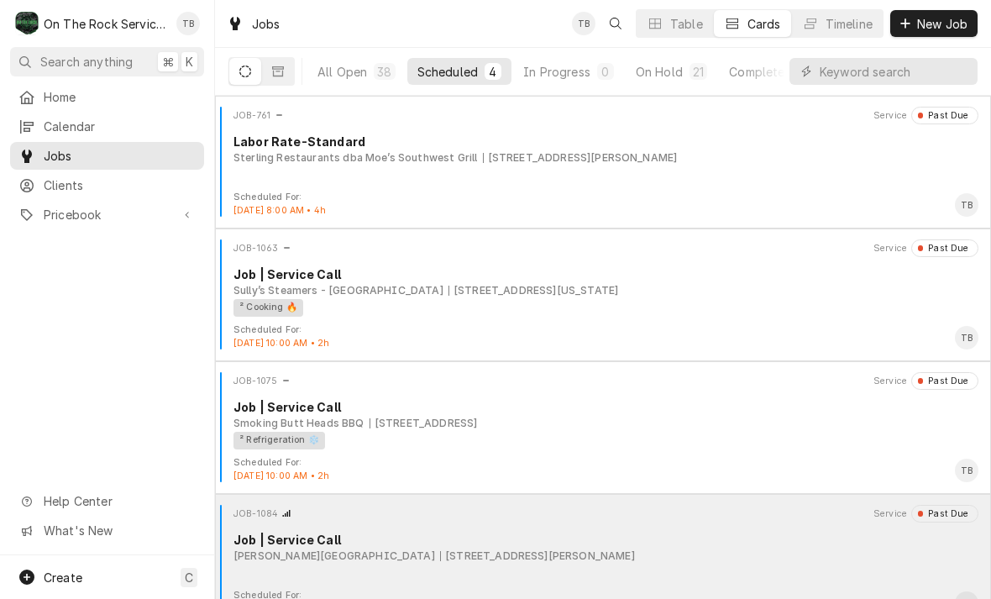
click at [560, 544] on div "Job | Service Call" at bounding box center [605, 540] width 745 height 18
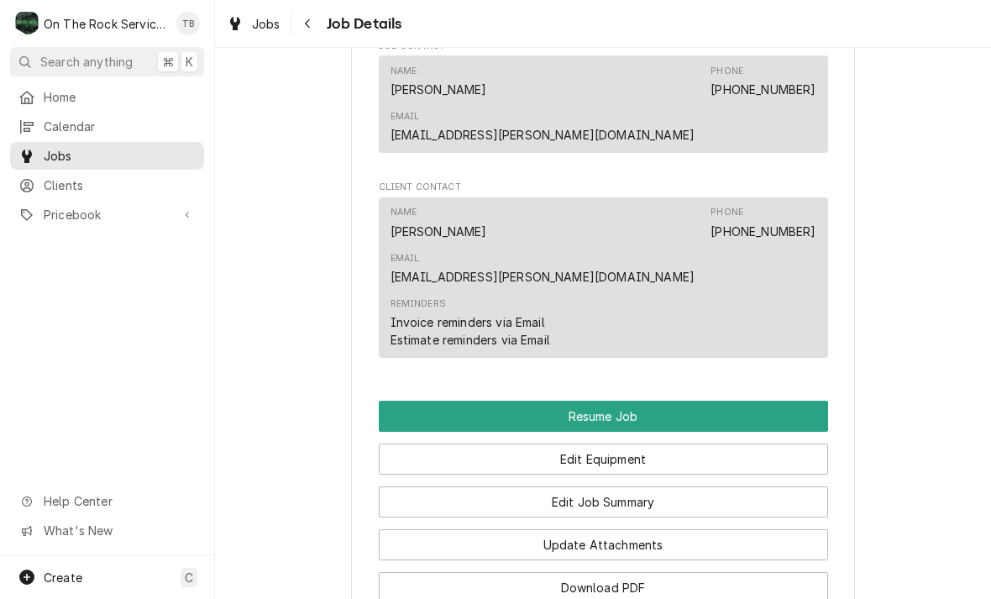
scroll to position [1272, 0]
